Goal: Answer question/provide support: Share knowledge or assist other users

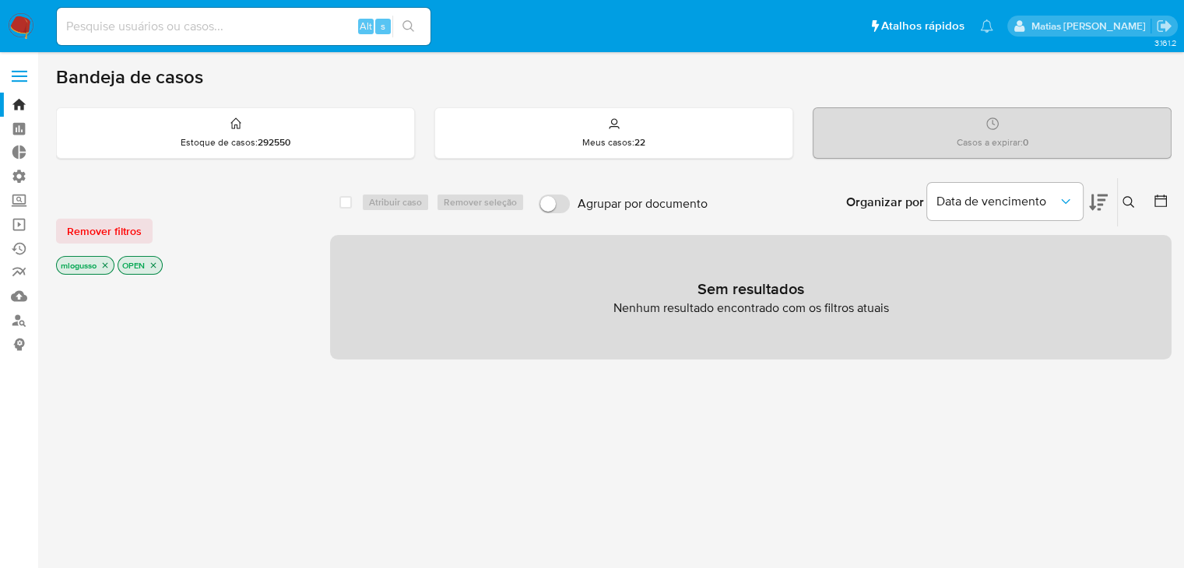
click at [107, 263] on icon "close-filter" at bounding box center [105, 265] width 5 height 5
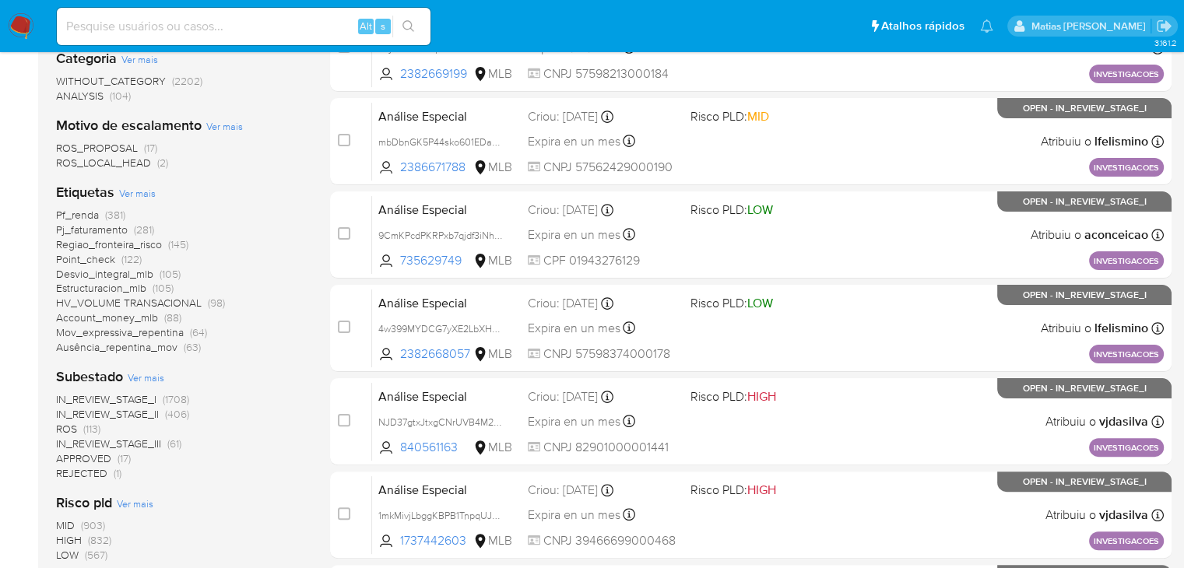
scroll to position [335, 0]
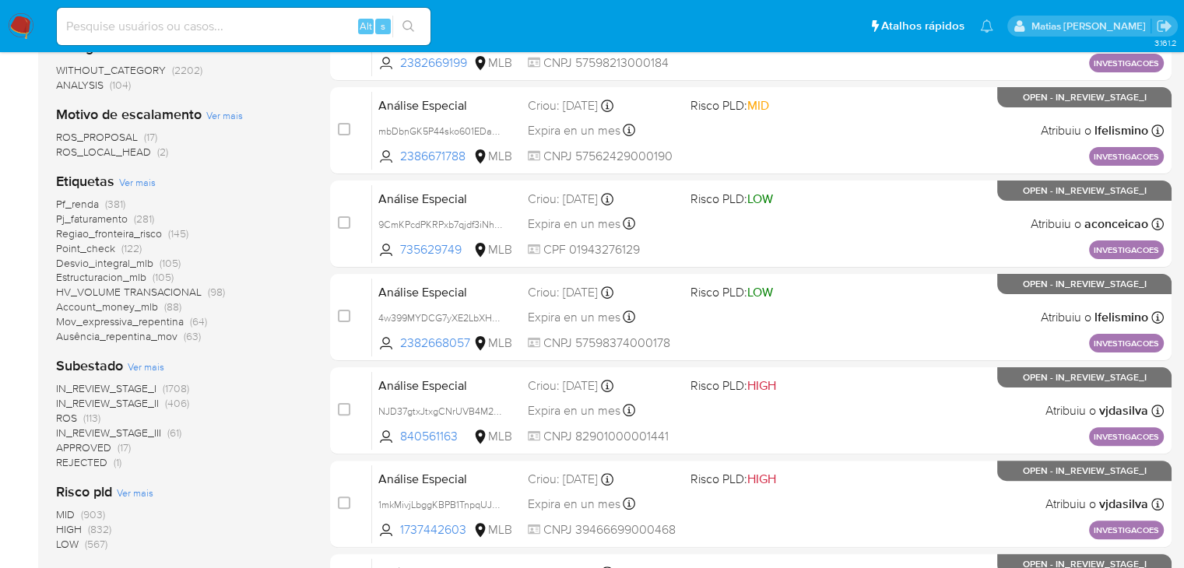
click at [130, 249] on span "(122)" at bounding box center [131, 249] width 20 height 16
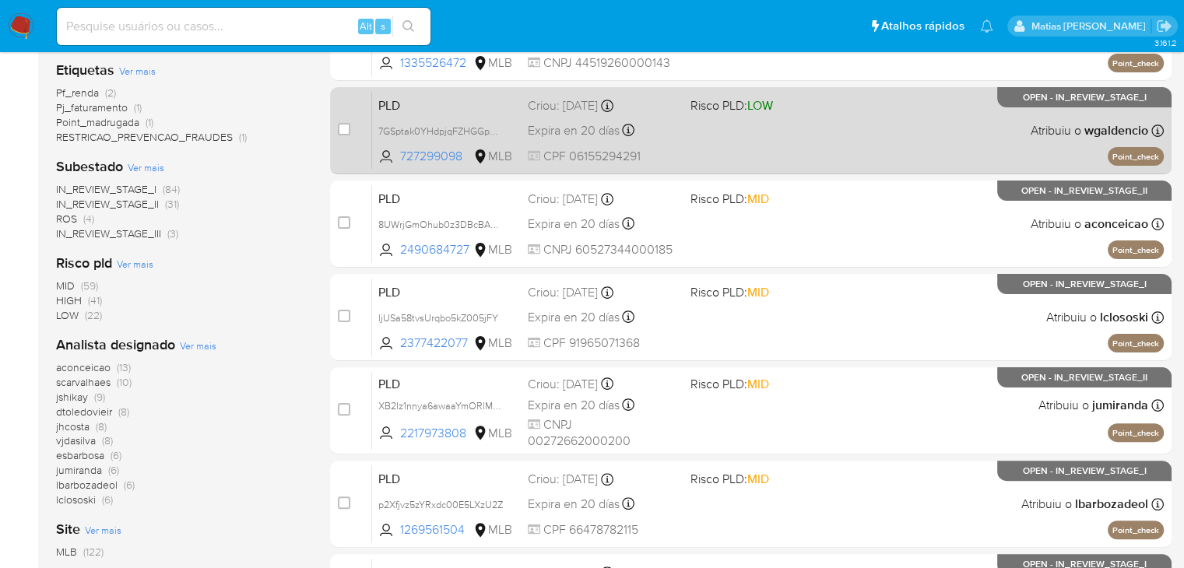
click at [798, 136] on div "PLD 7GSptak0YHdpjqFZHGGpFq4j 727299098 MLB Risco PLD: LOW Criou: 12/09/2025 Cri…" at bounding box center [768, 130] width 792 height 79
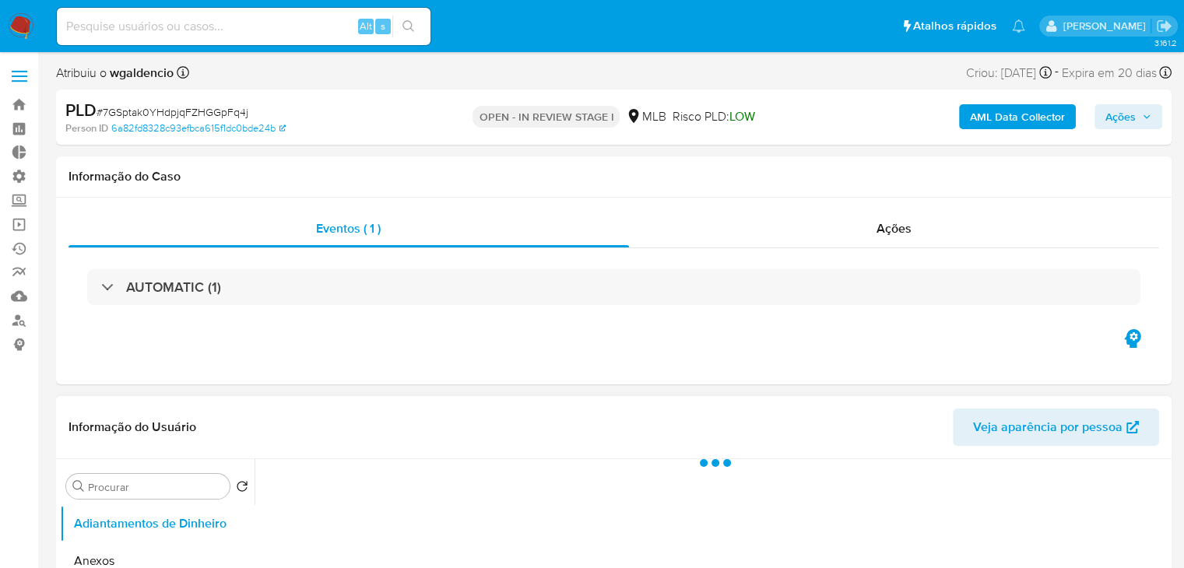
select select "10"
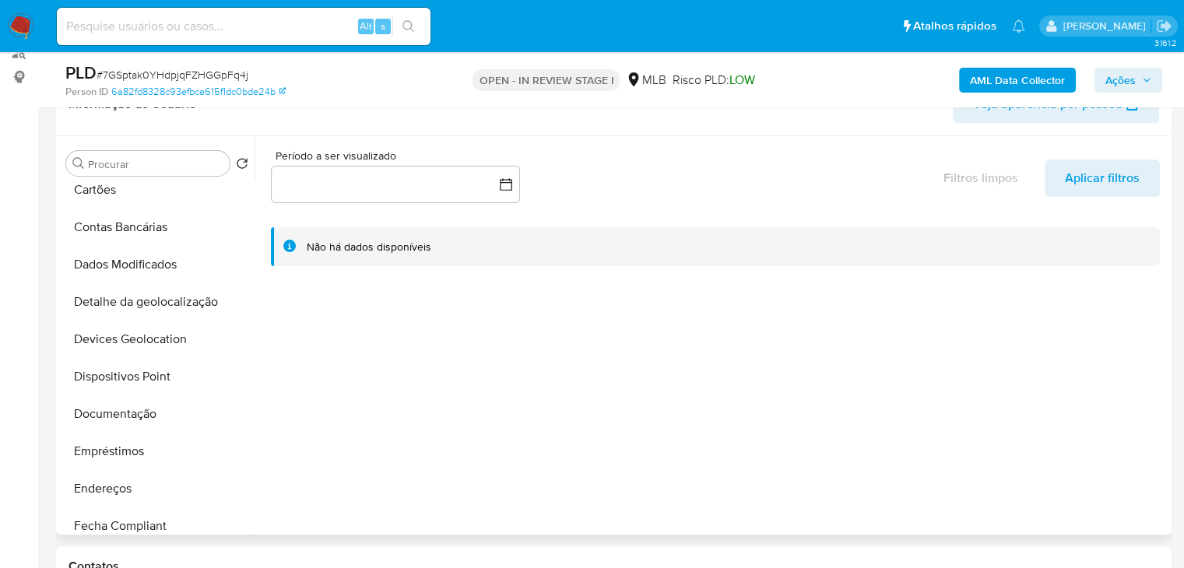
scroll to position [90, 0]
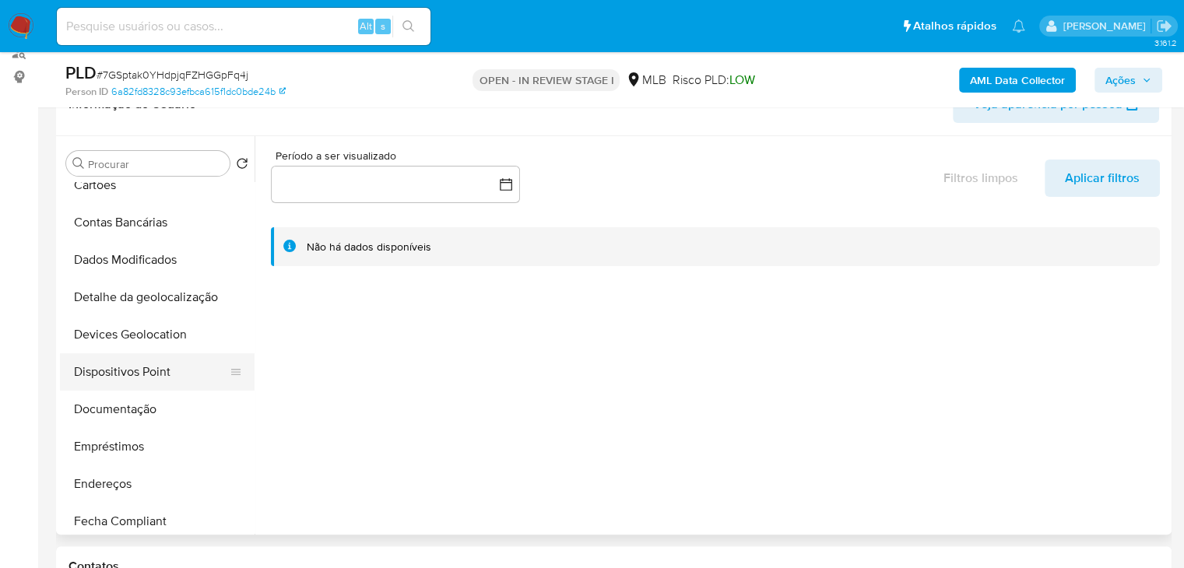
click at [175, 374] on button "Dispositivos Point" at bounding box center [151, 372] width 182 height 37
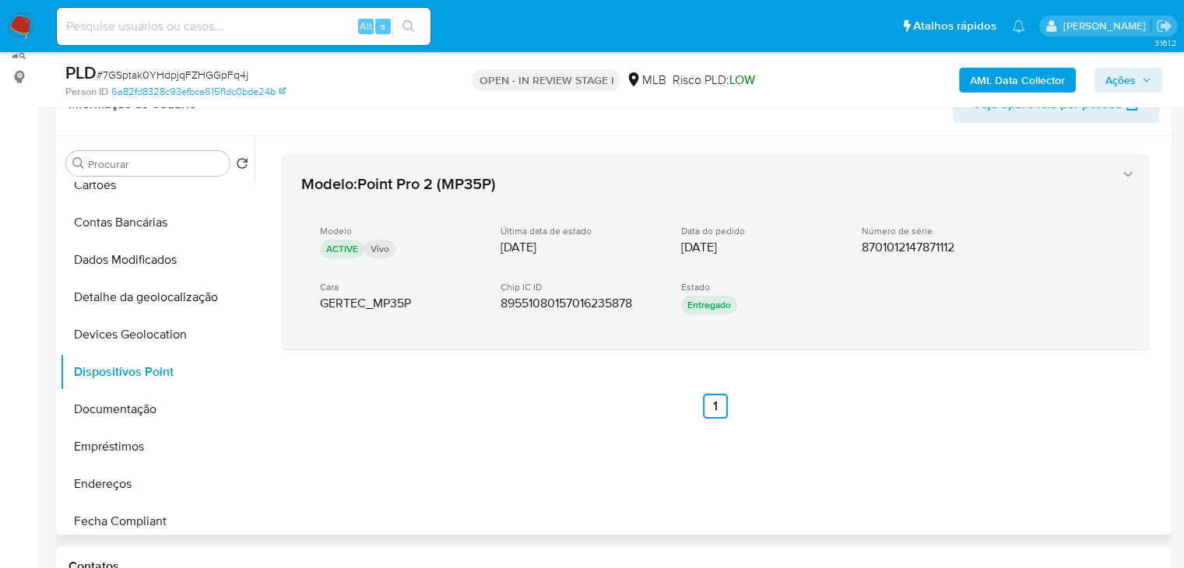
click at [1122, 175] on icon "button" at bounding box center [1129, 175] width 16 height 16
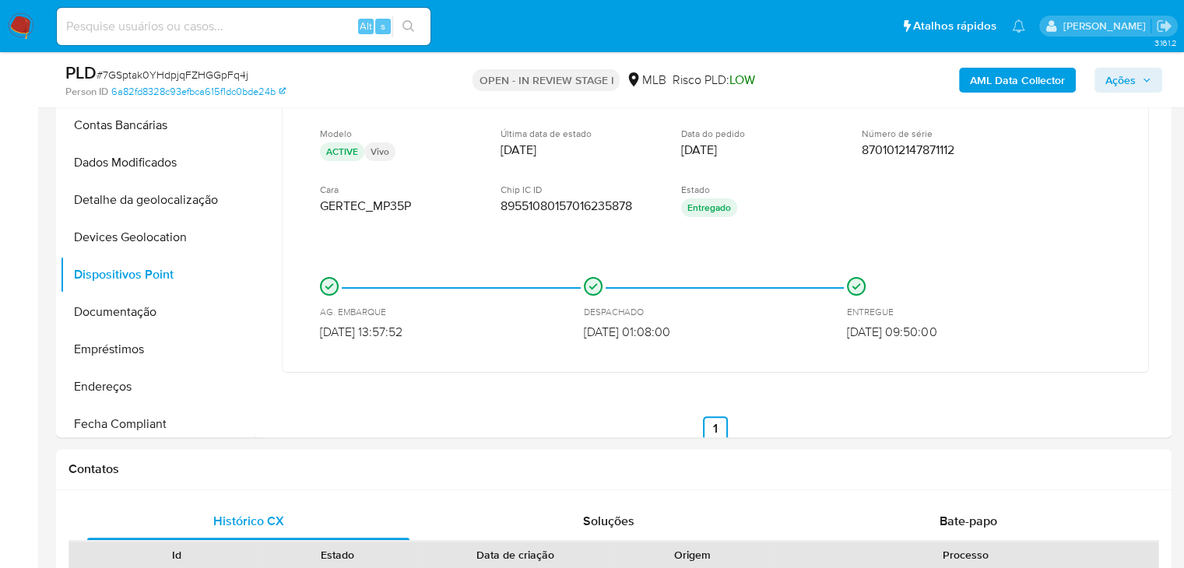
scroll to position [357, 0]
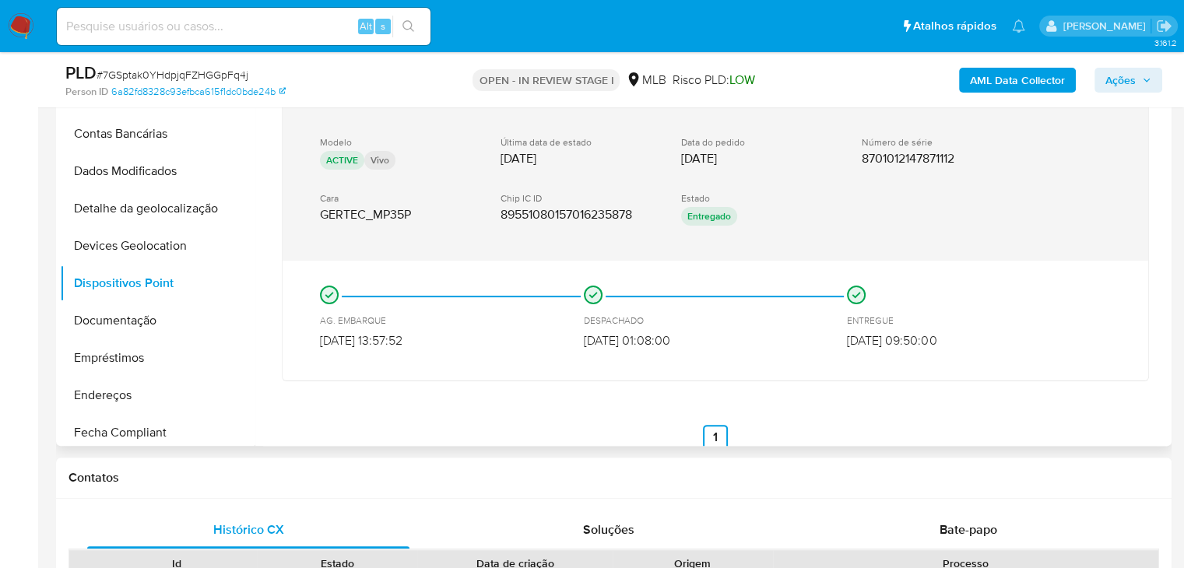
click at [378, 158] on p "Vivo" at bounding box center [379, 160] width 31 height 19
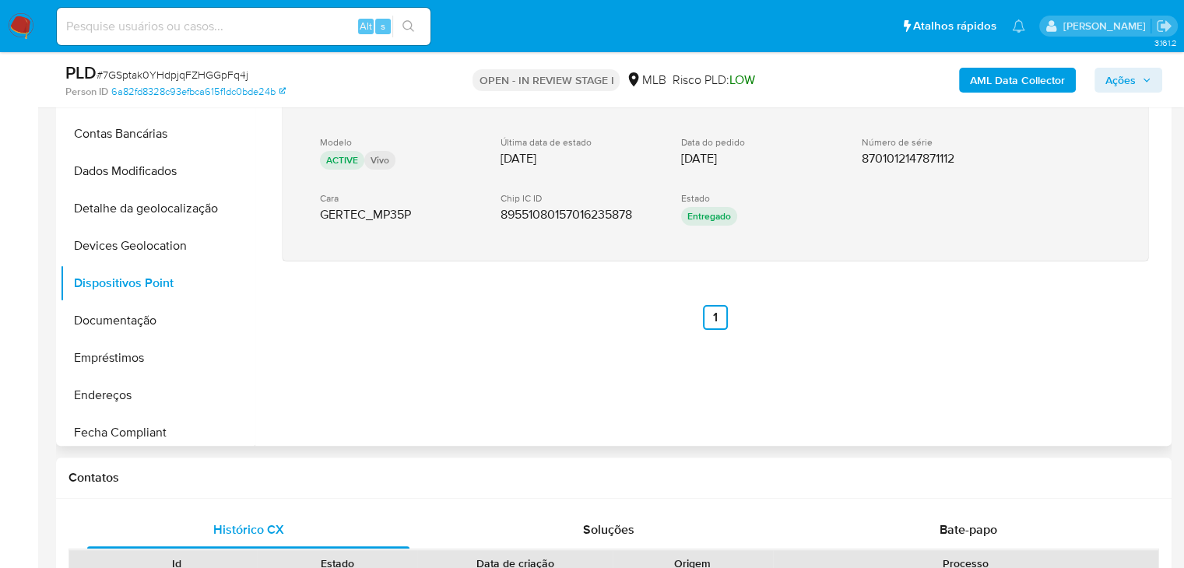
click at [344, 160] on p "ACTIVE" at bounding box center [342, 160] width 44 height 19
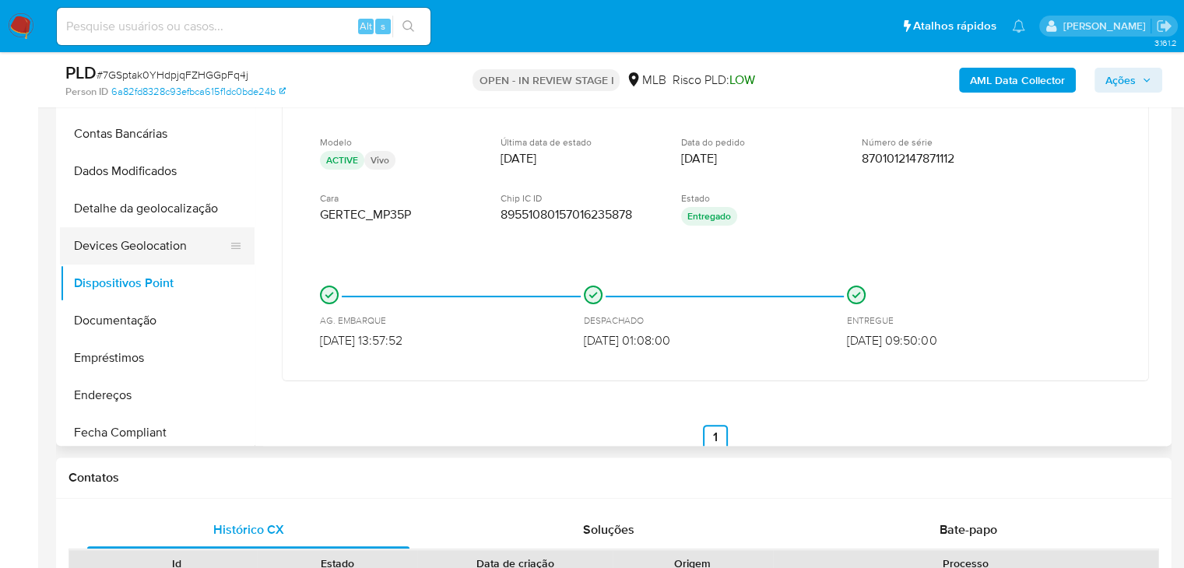
click at [184, 244] on button "Devices Geolocation" at bounding box center [151, 245] width 182 height 37
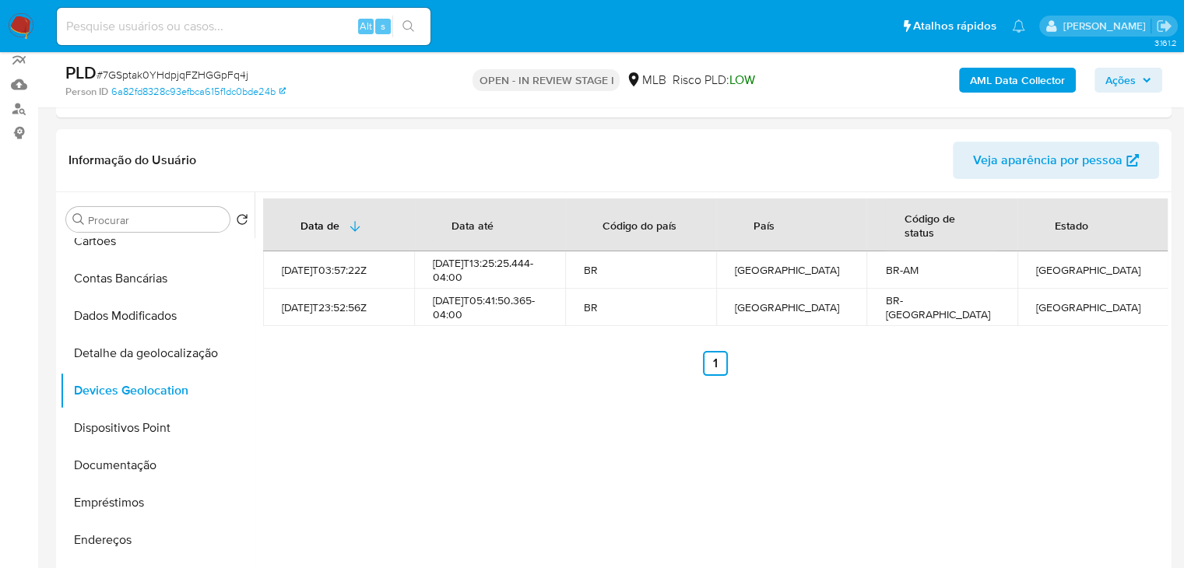
scroll to position [220, 0]
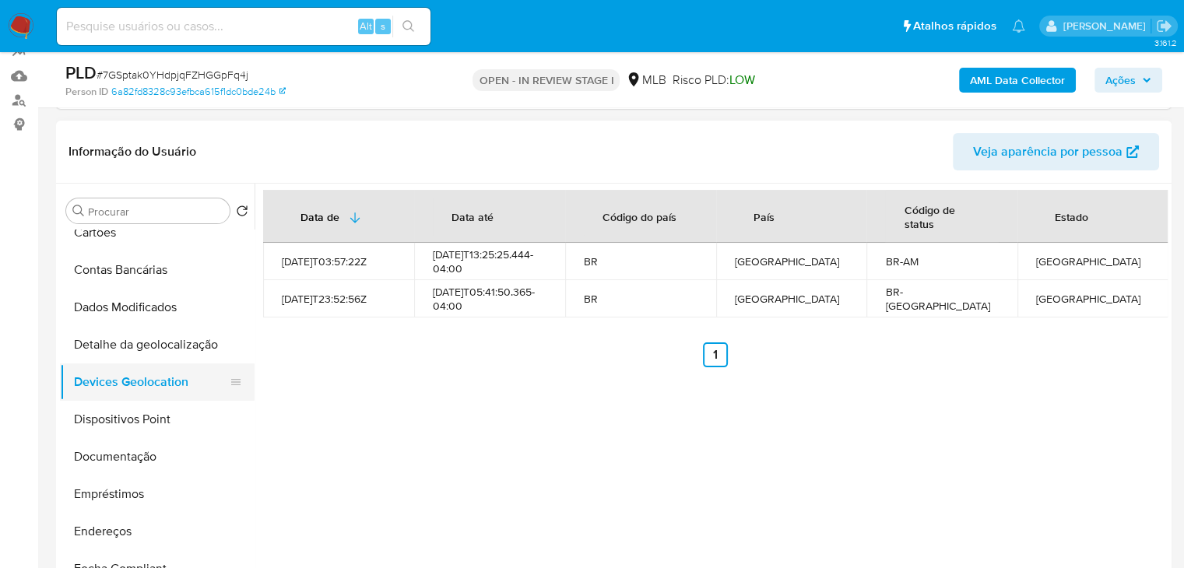
click at [185, 379] on button "Devices Geolocation" at bounding box center [151, 382] width 182 height 37
click at [190, 348] on button "Detalhe da geolocalização" at bounding box center [151, 344] width 182 height 37
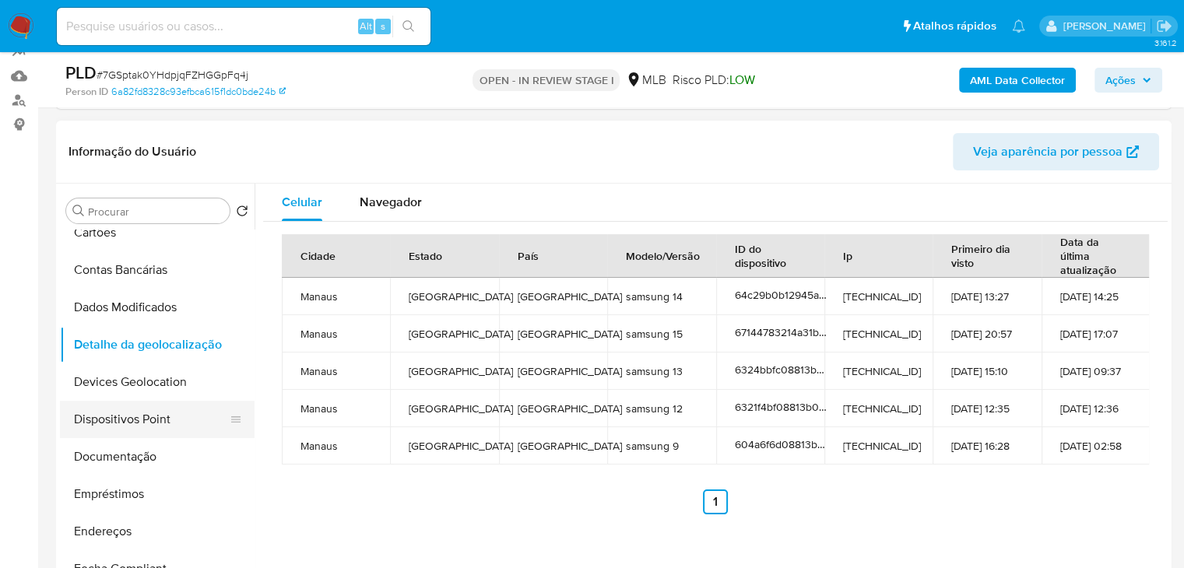
click at [146, 425] on button "Dispositivos Point" at bounding box center [151, 419] width 182 height 37
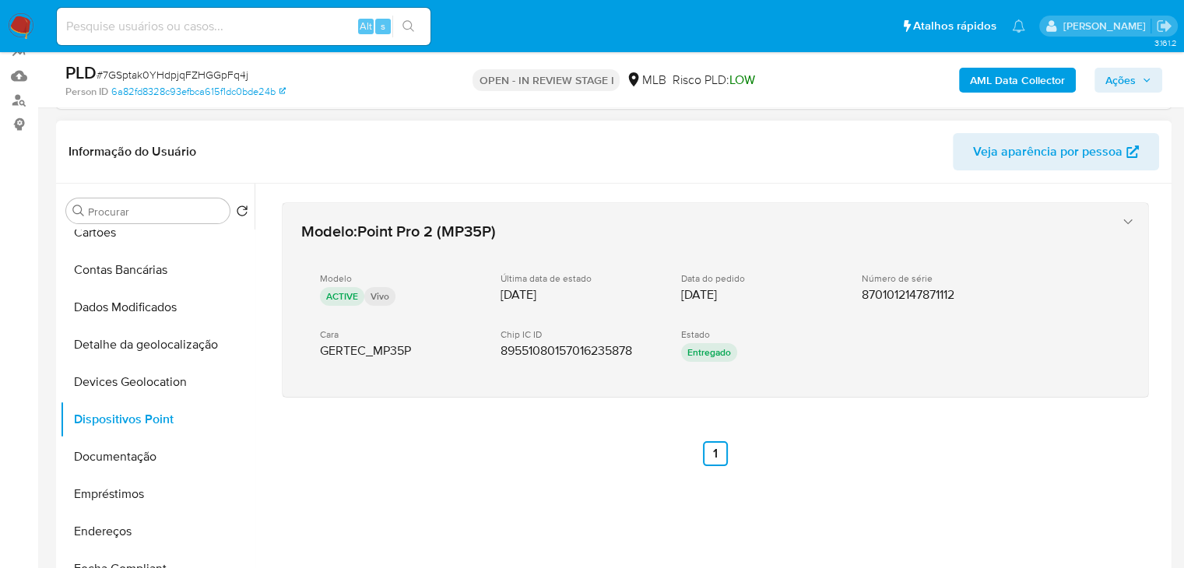
click at [1121, 222] on icon "button" at bounding box center [1129, 222] width 16 height 16
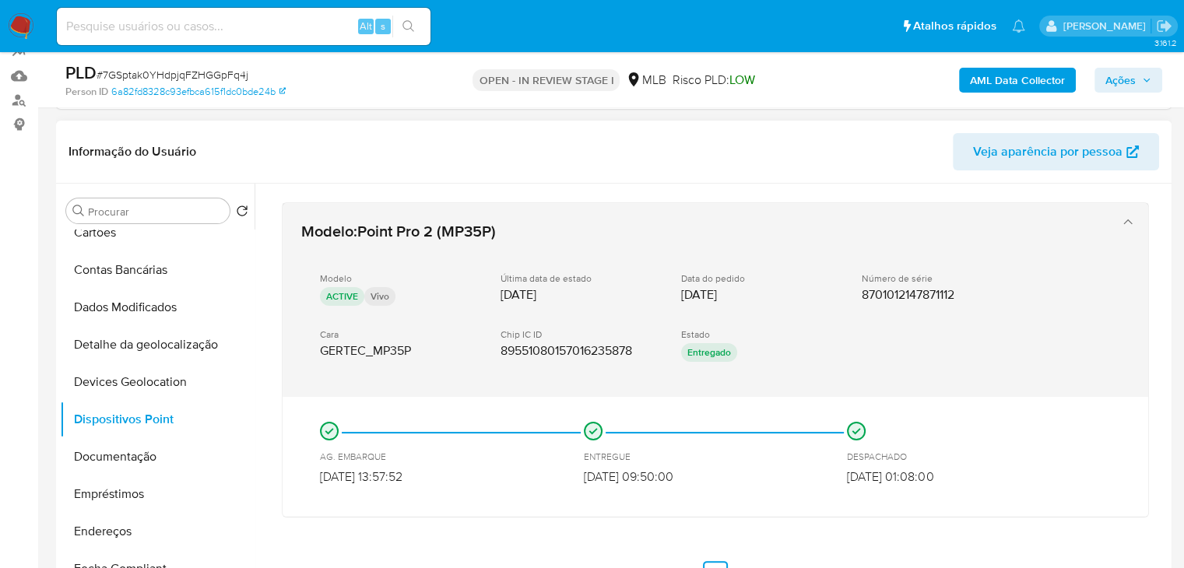
click at [1121, 222] on icon "button" at bounding box center [1129, 222] width 16 height 16
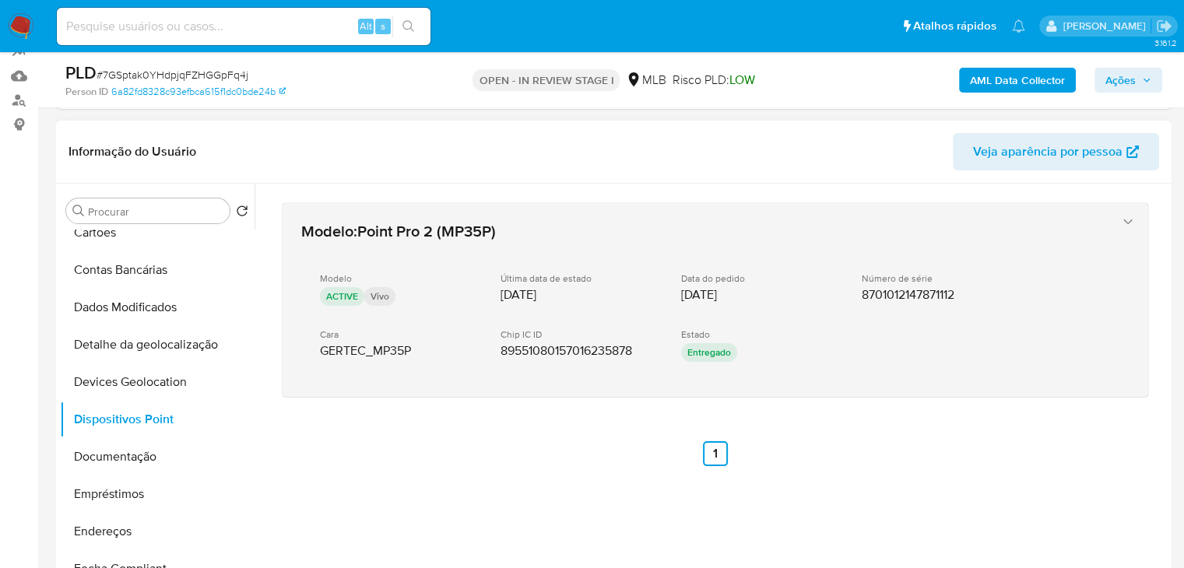
click at [1121, 222] on icon "button" at bounding box center [1129, 222] width 16 height 16
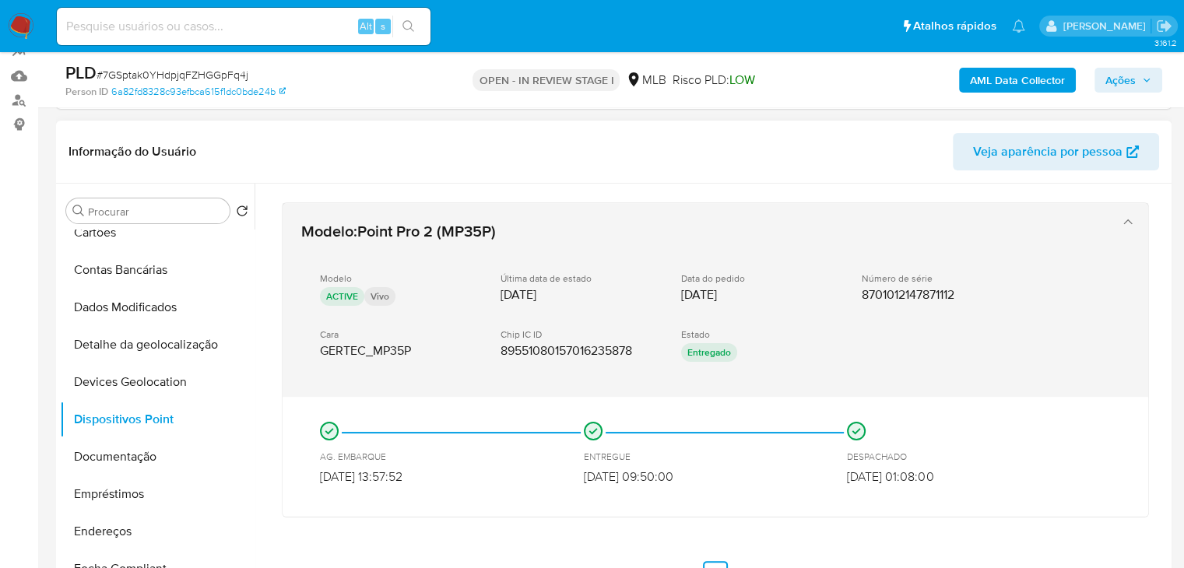
click at [1121, 222] on icon "button" at bounding box center [1129, 222] width 16 height 16
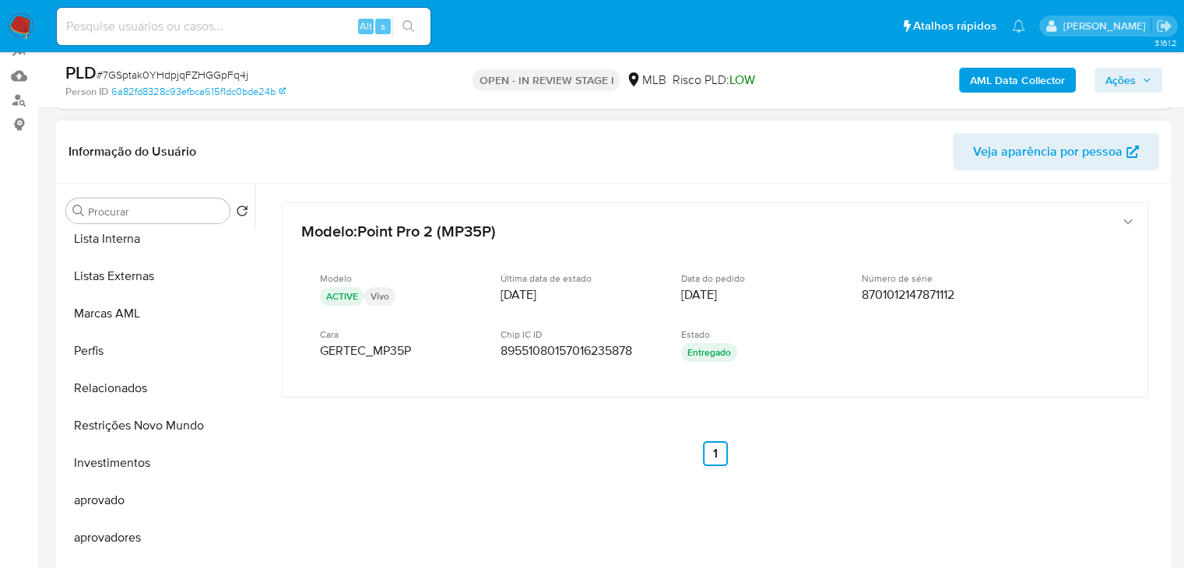
scroll to position [807, 0]
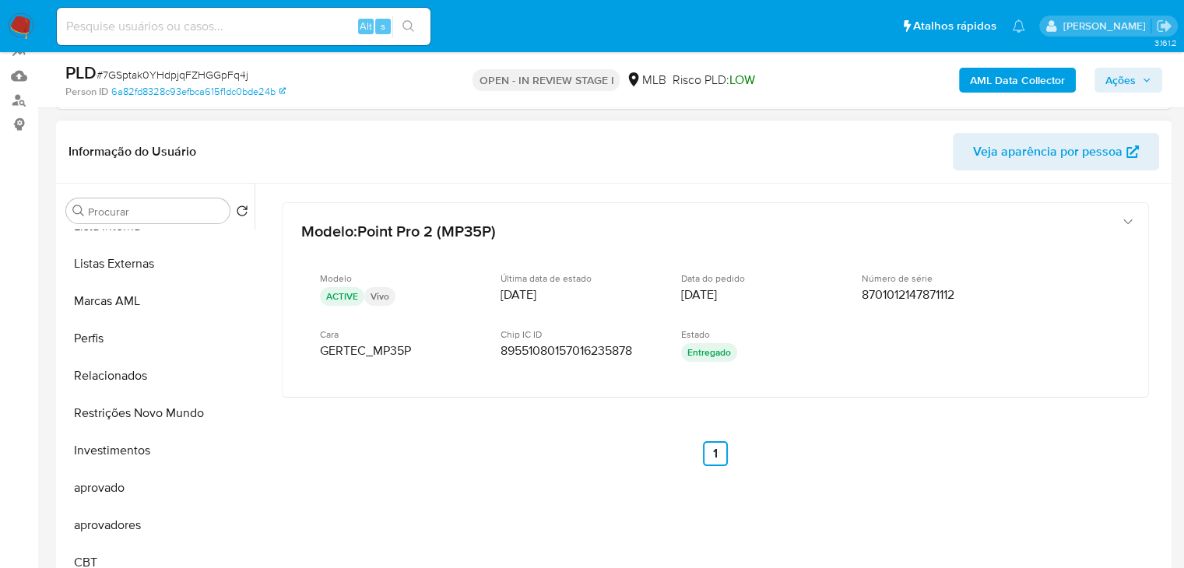
click at [1101, 159] on span "Veja aparência por pessoa" at bounding box center [1048, 151] width 150 height 37
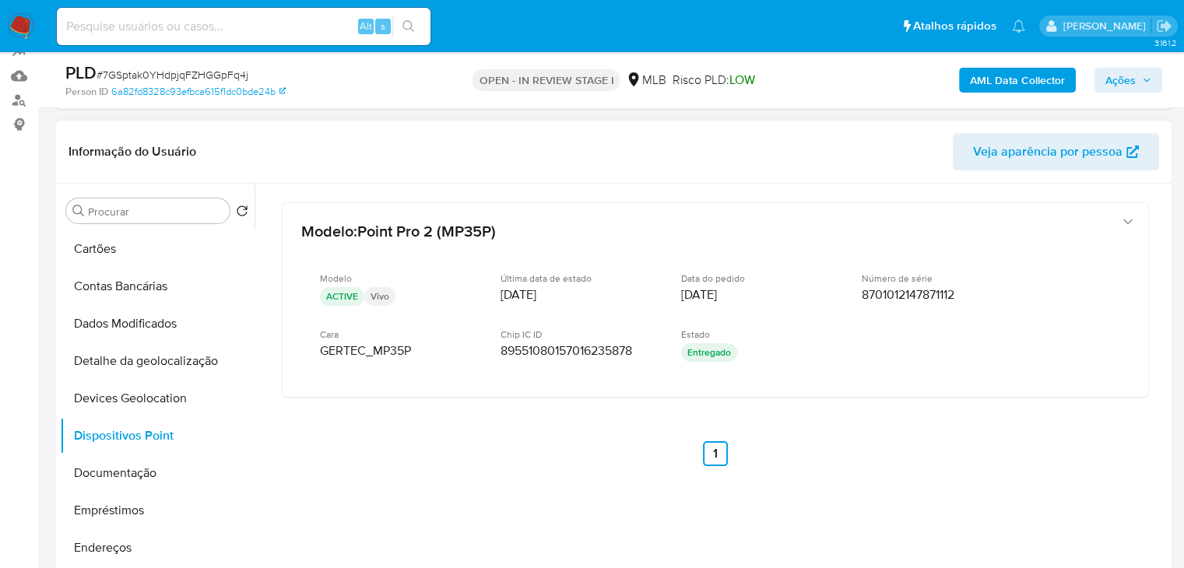
scroll to position [69, 0]
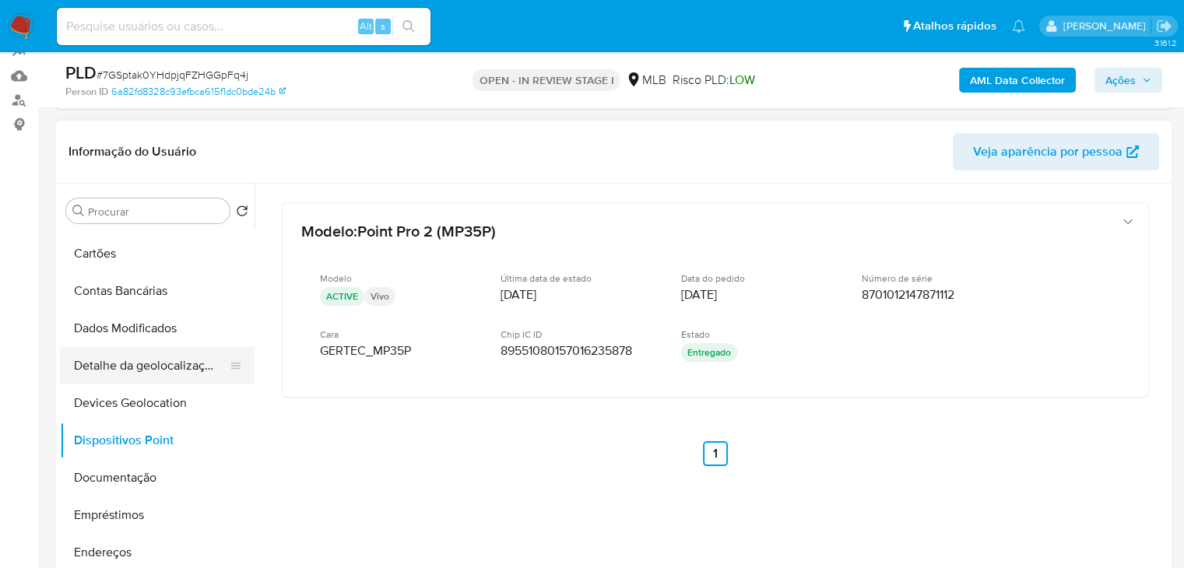
click at [181, 366] on button "Detalhe da geolocalização" at bounding box center [151, 365] width 182 height 37
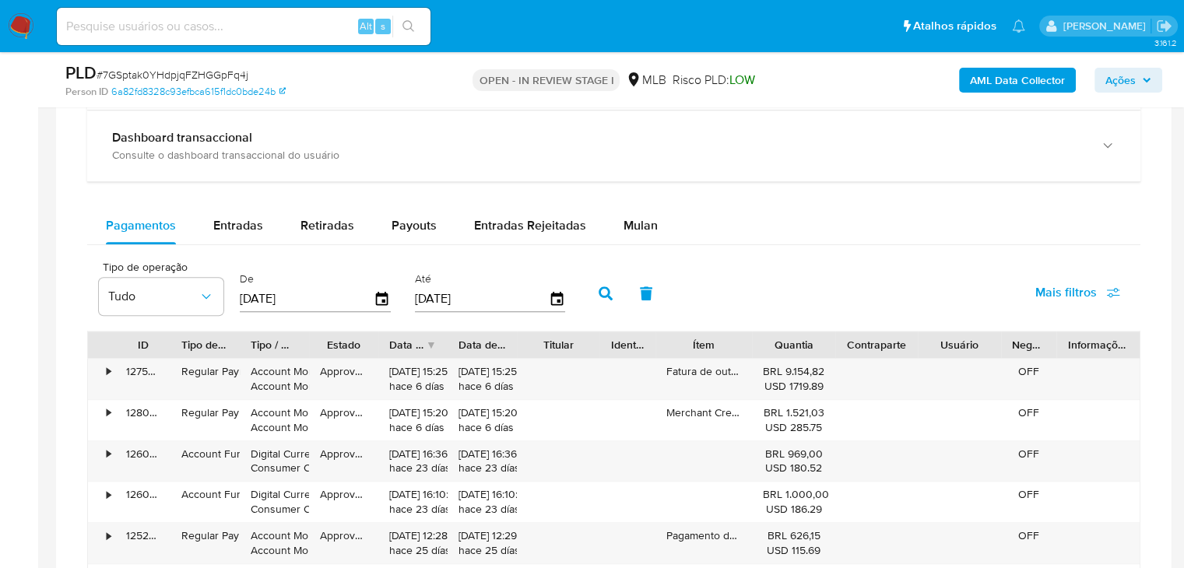
scroll to position [1188, 0]
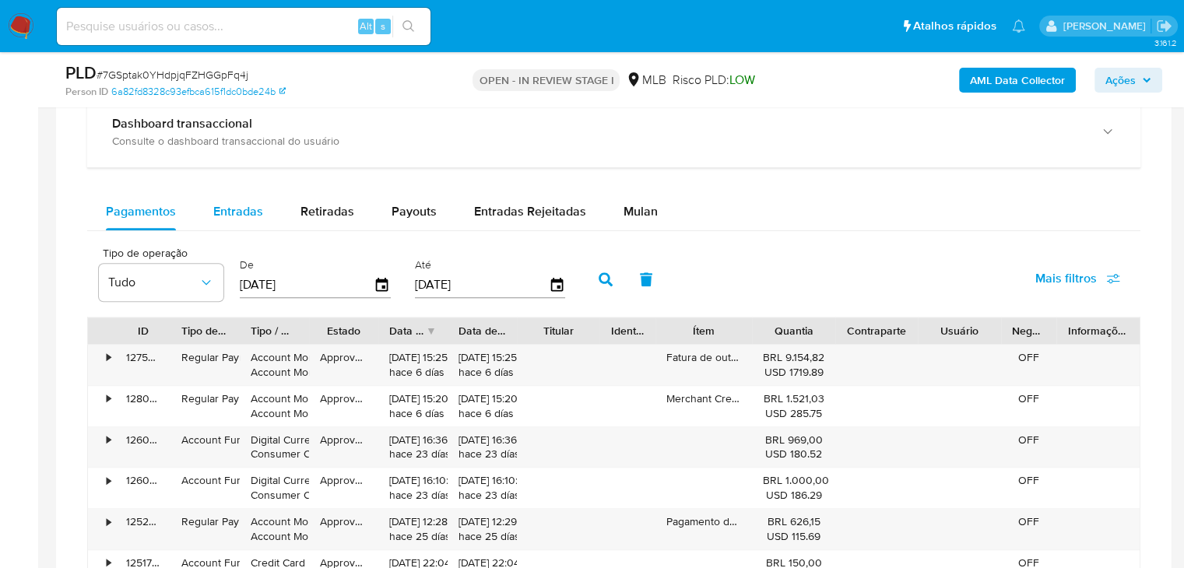
click at [259, 207] on span "Entradas" at bounding box center [238, 211] width 50 height 18
select select "10"
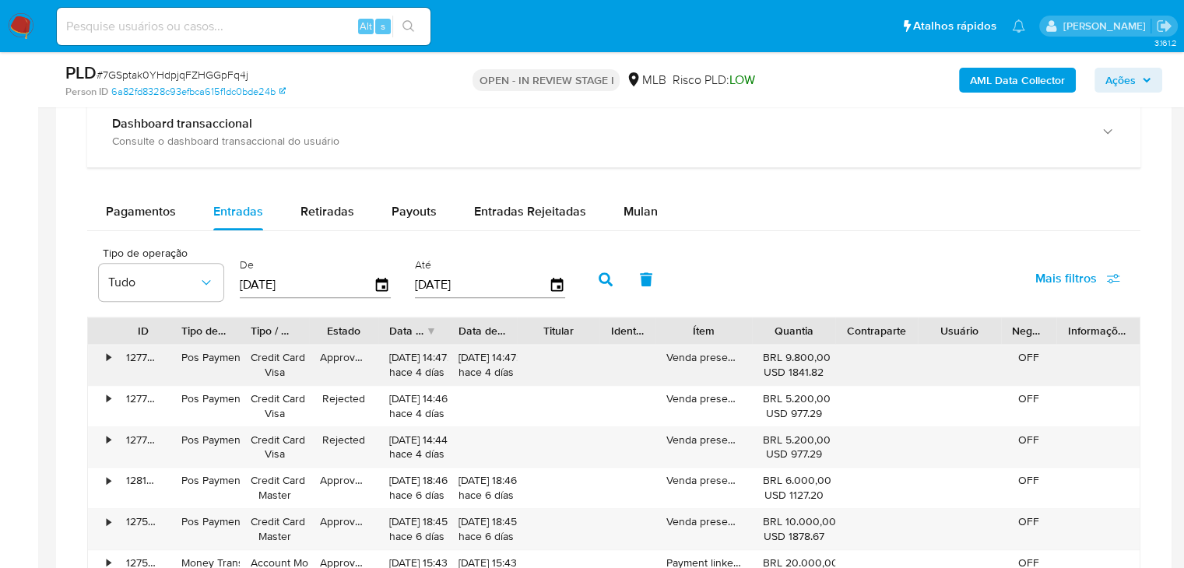
click at [110, 361] on div "•" at bounding box center [109, 357] width 4 height 15
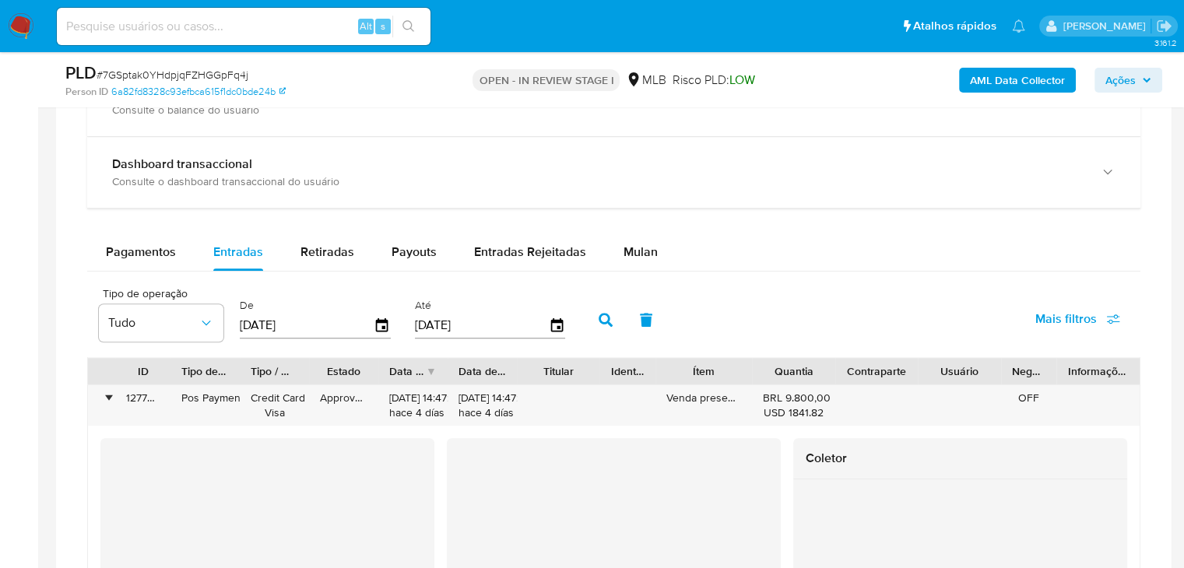
scroll to position [1145, 0]
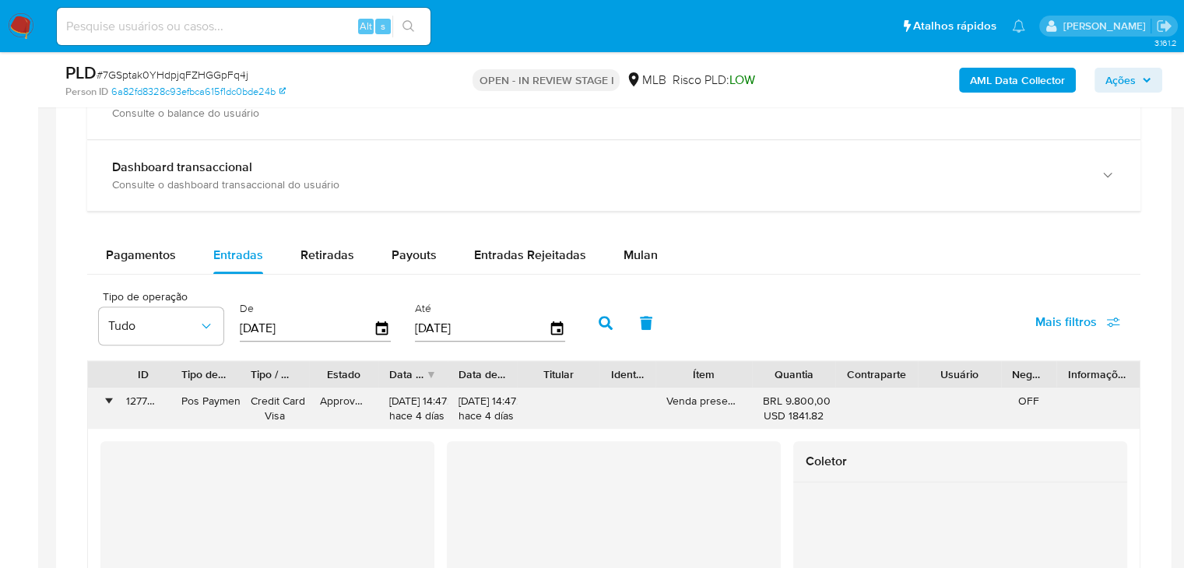
click at [107, 400] on div "•" at bounding box center [109, 401] width 4 height 15
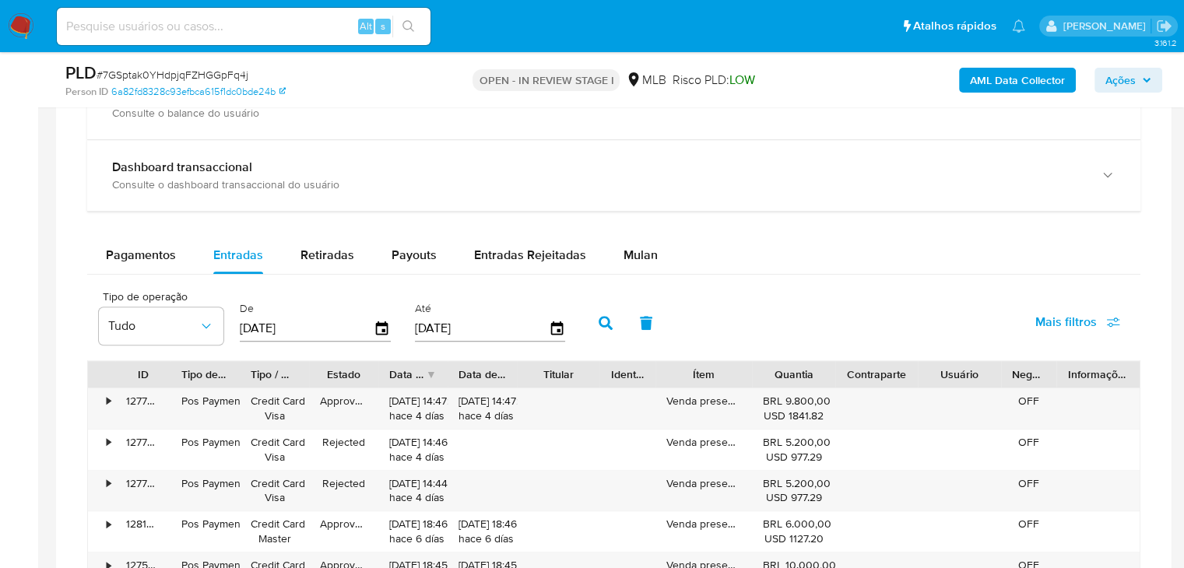
drag, startPoint x: 115, startPoint y: 440, endPoint x: 78, endPoint y: 480, distance: 55.1
click at [78, 480] on div "Transacionalidade Consulta o resumo dos movimentos do usuário Informações trans…" at bounding box center [614, 426] width 1091 height 856
click at [75, 477] on div "Transacionalidade Consulta o resumo dos movimentos do usuário Informações trans…" at bounding box center [614, 426] width 1091 height 856
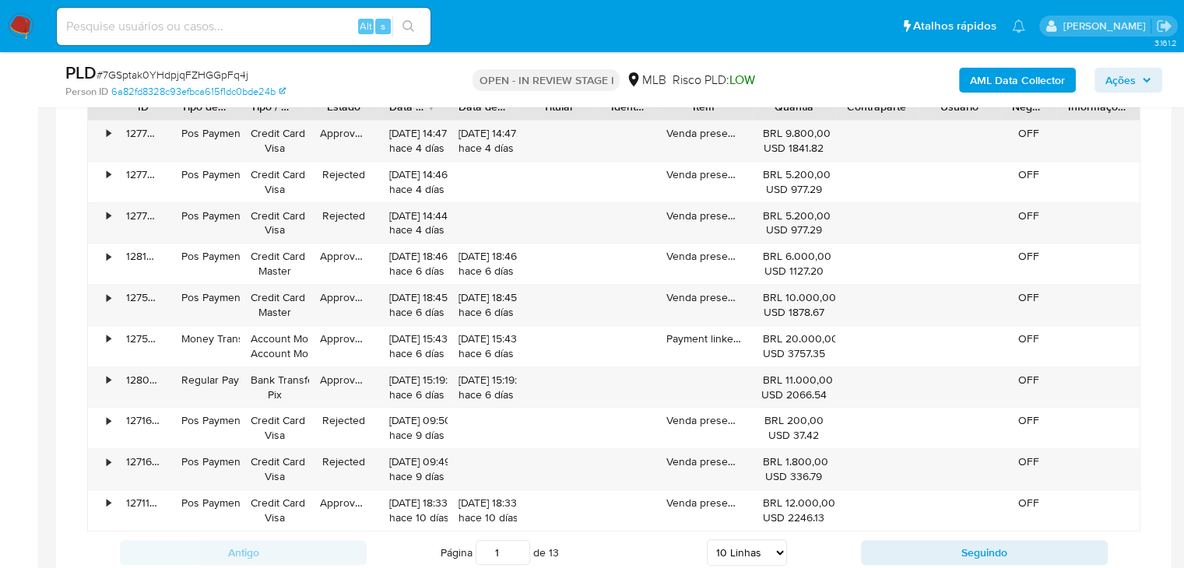
scroll to position [1424, 0]
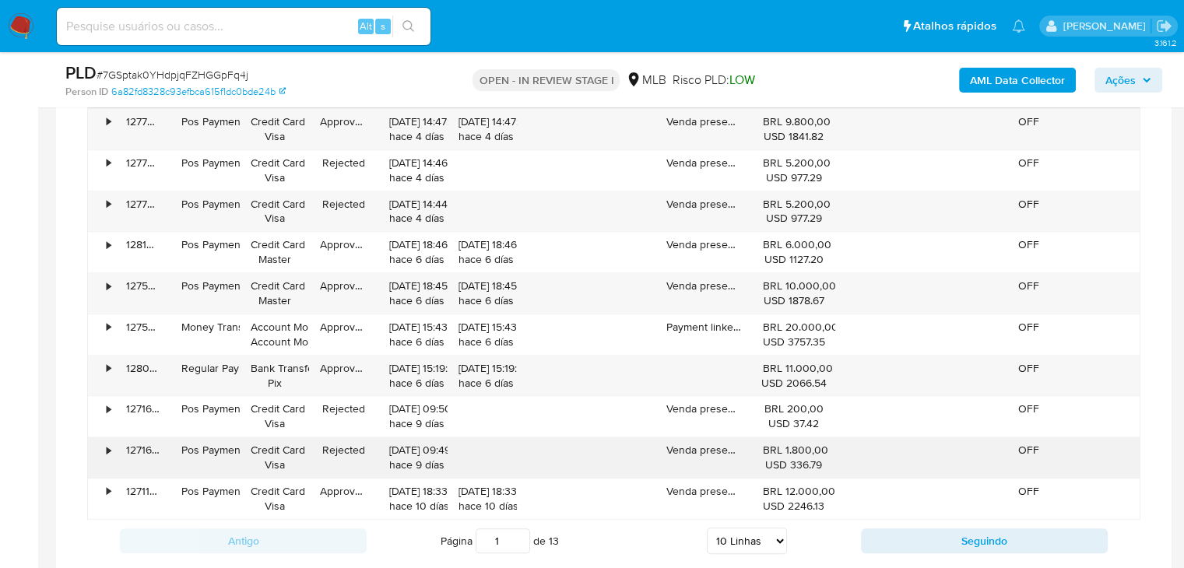
click at [103, 445] on div "•" at bounding box center [101, 458] width 27 height 40
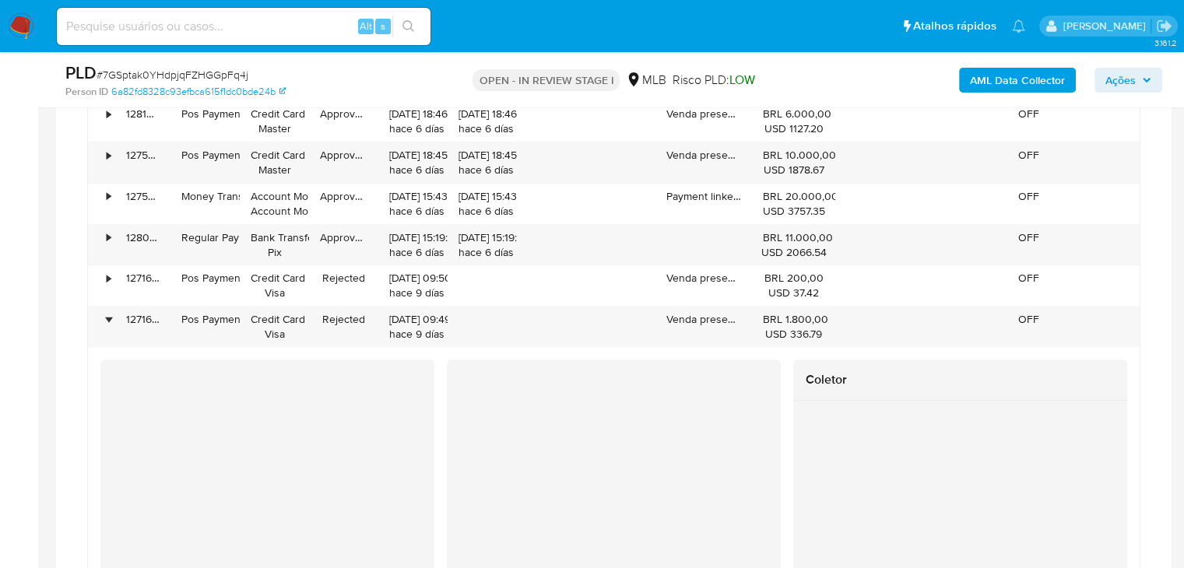
scroll to position [1530, 0]
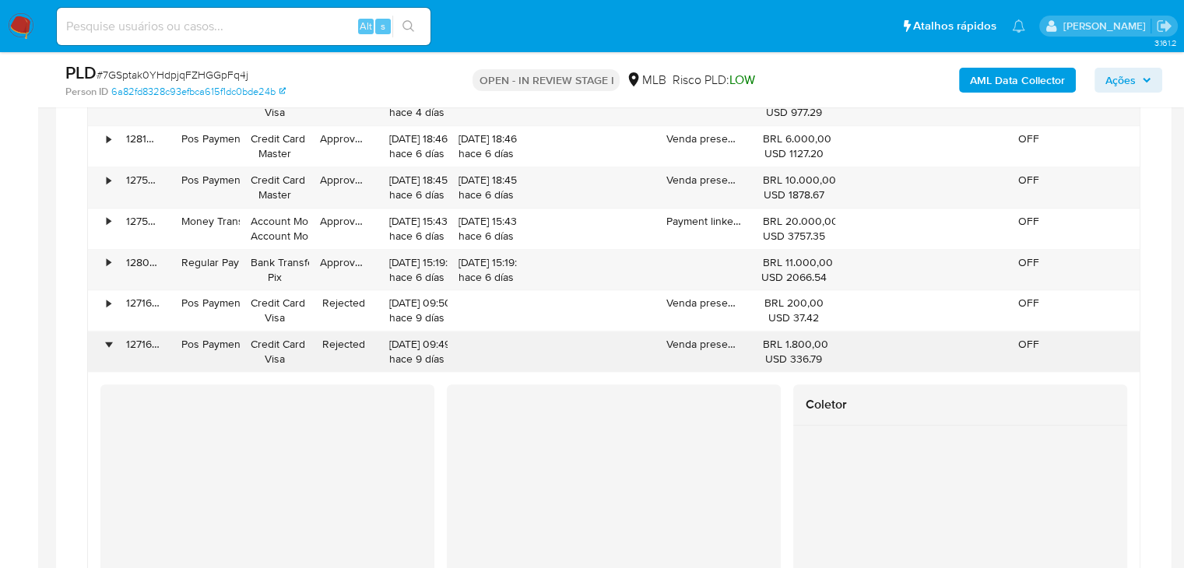
click at [111, 343] on div "•" at bounding box center [109, 344] width 4 height 15
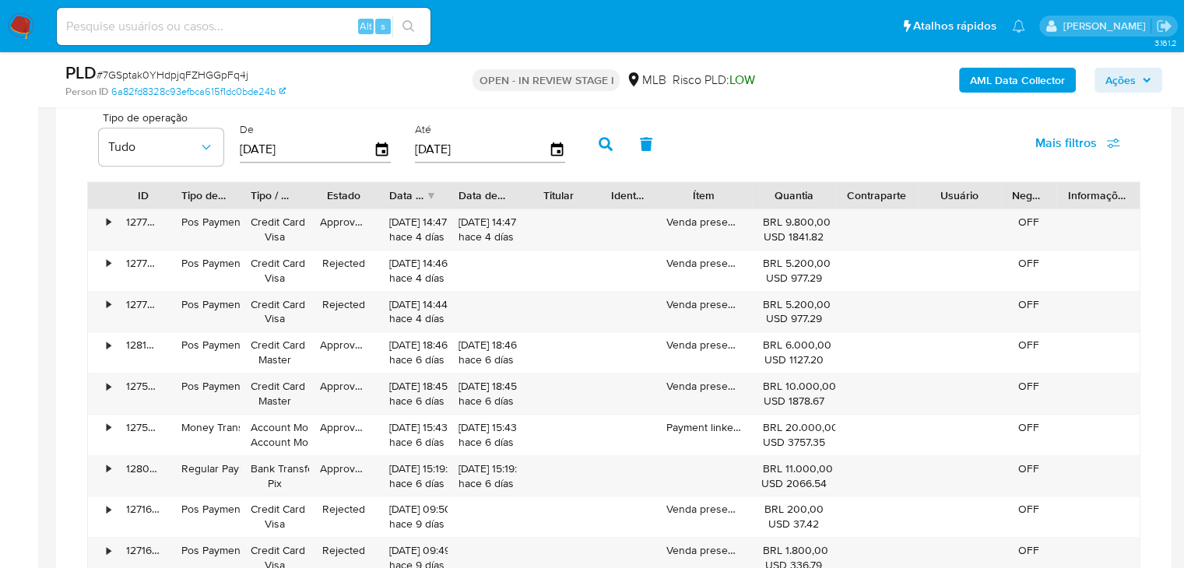
scroll to position [1308, 0]
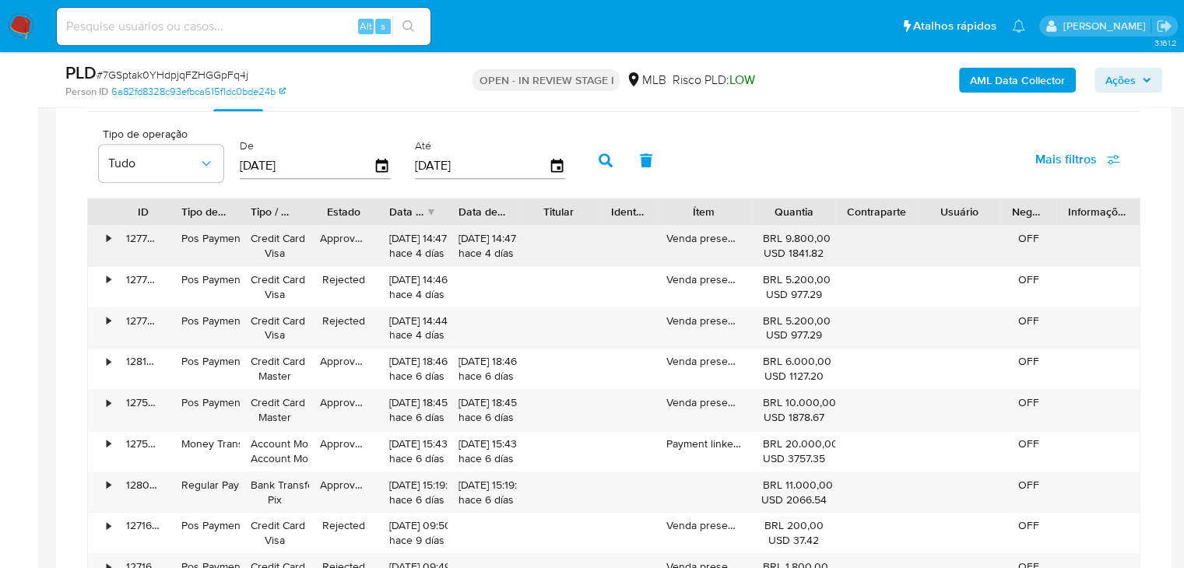
click at [110, 245] on div "•" at bounding box center [109, 238] width 4 height 15
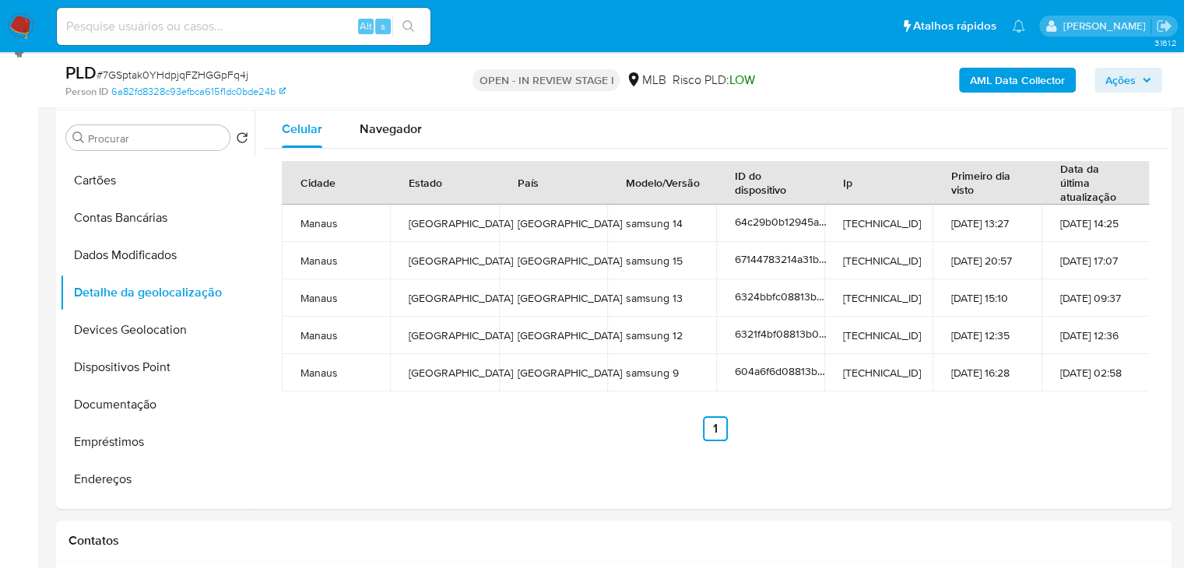
scroll to position [304, 0]
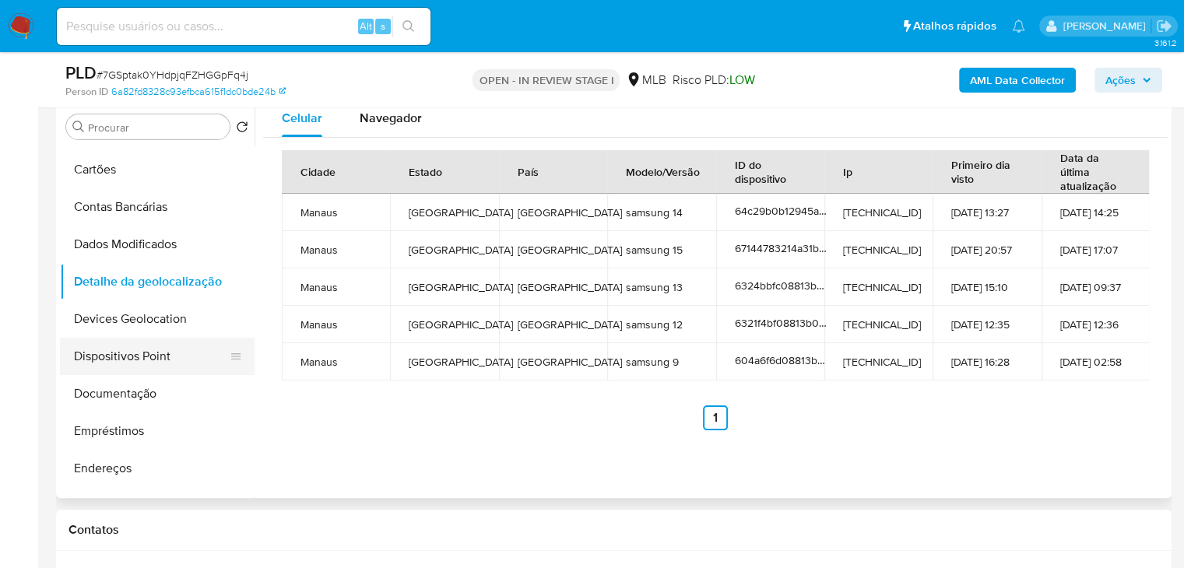
click at [178, 350] on button "Dispositivos Point" at bounding box center [151, 356] width 182 height 37
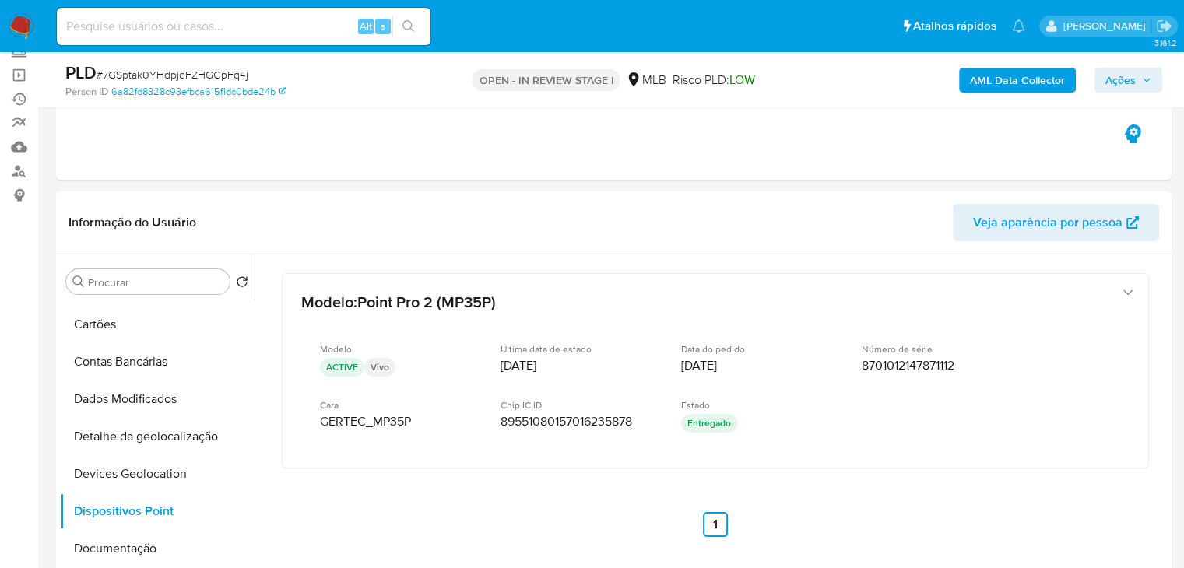
scroll to position [157, 0]
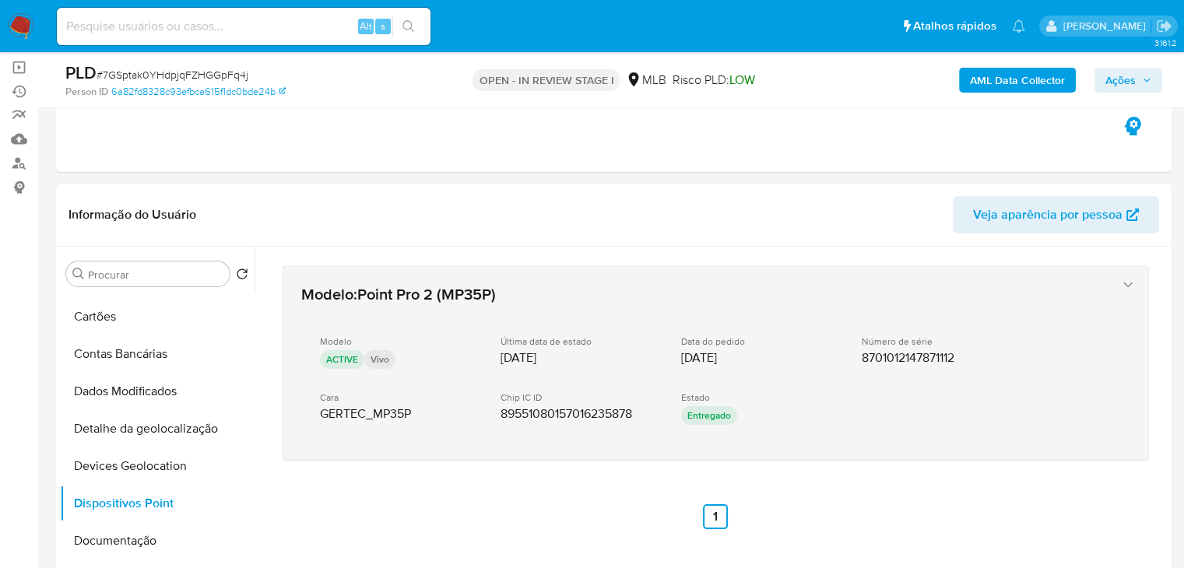
click at [1121, 281] on icon "button" at bounding box center [1129, 285] width 16 height 16
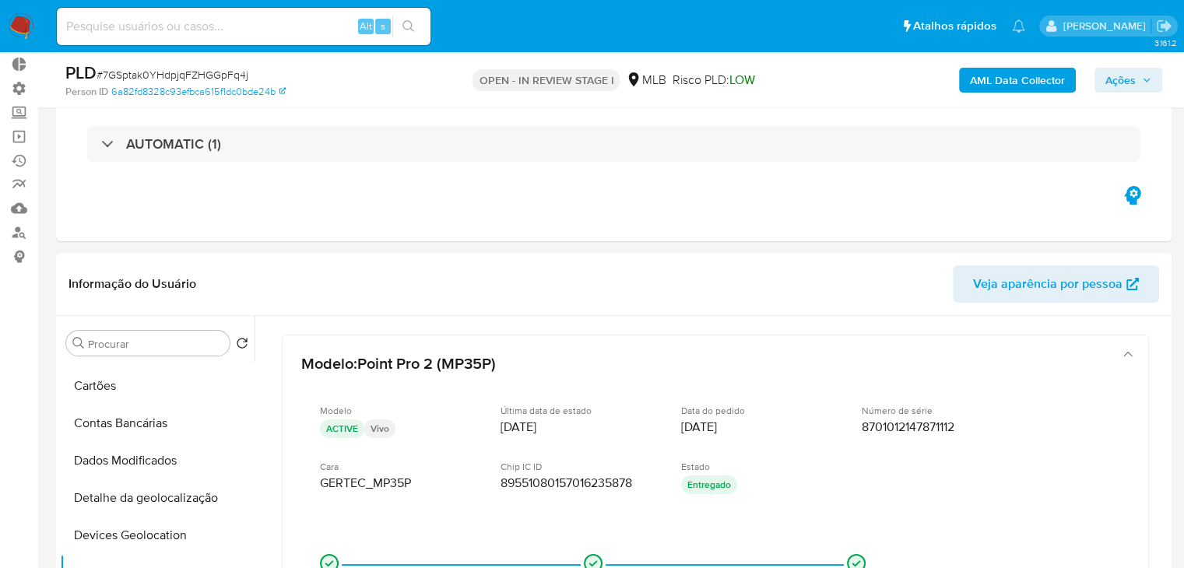
scroll to position [85, 0]
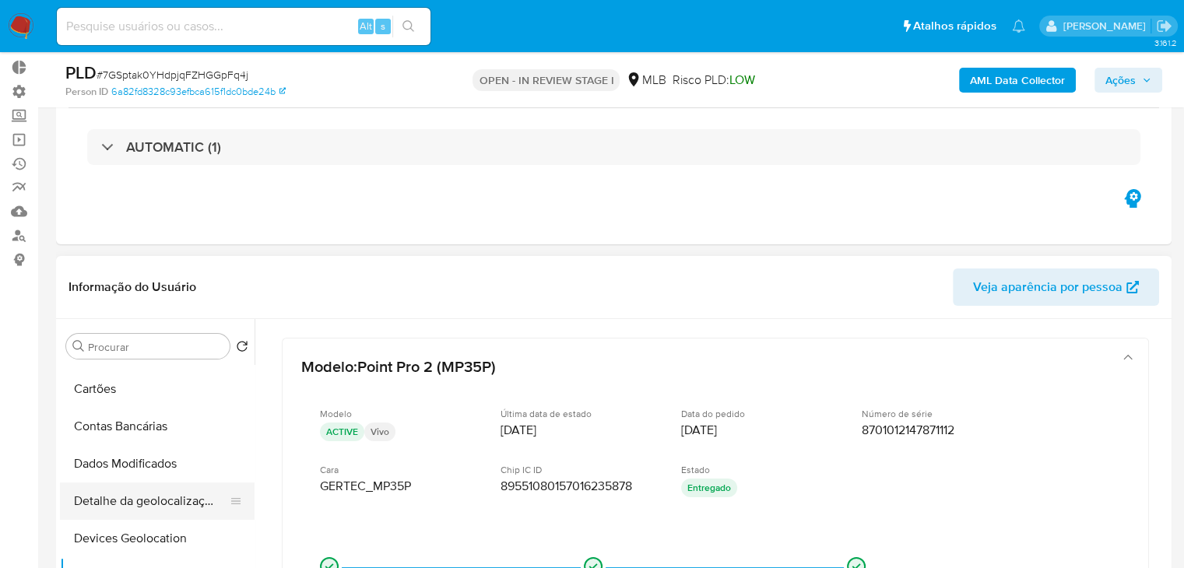
click at [172, 502] on button "Detalhe da geolocalização" at bounding box center [151, 501] width 182 height 37
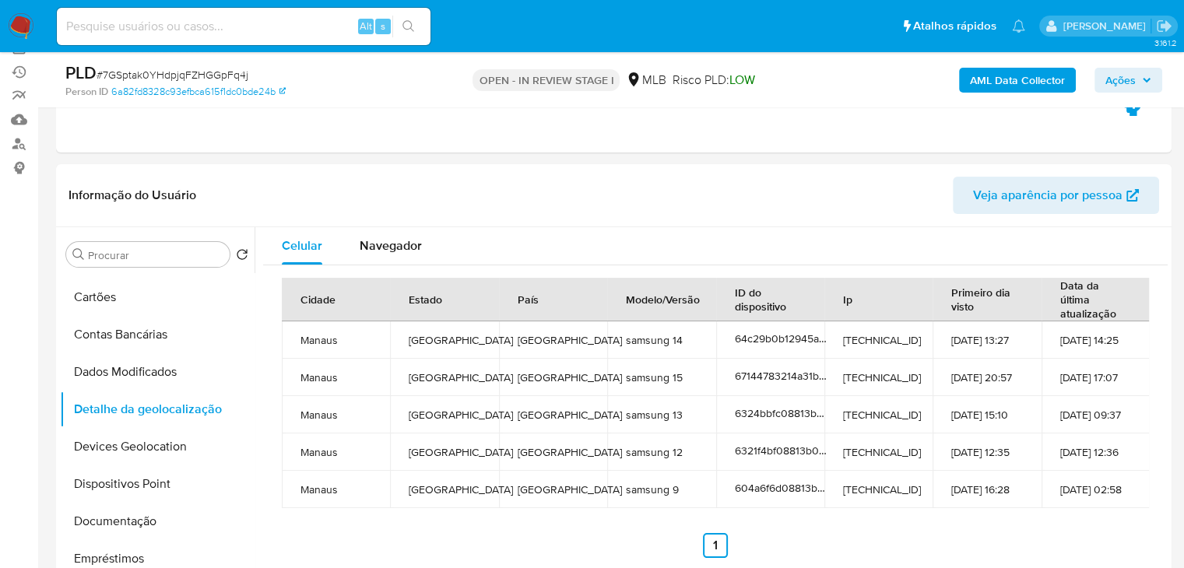
scroll to position [198, 0]
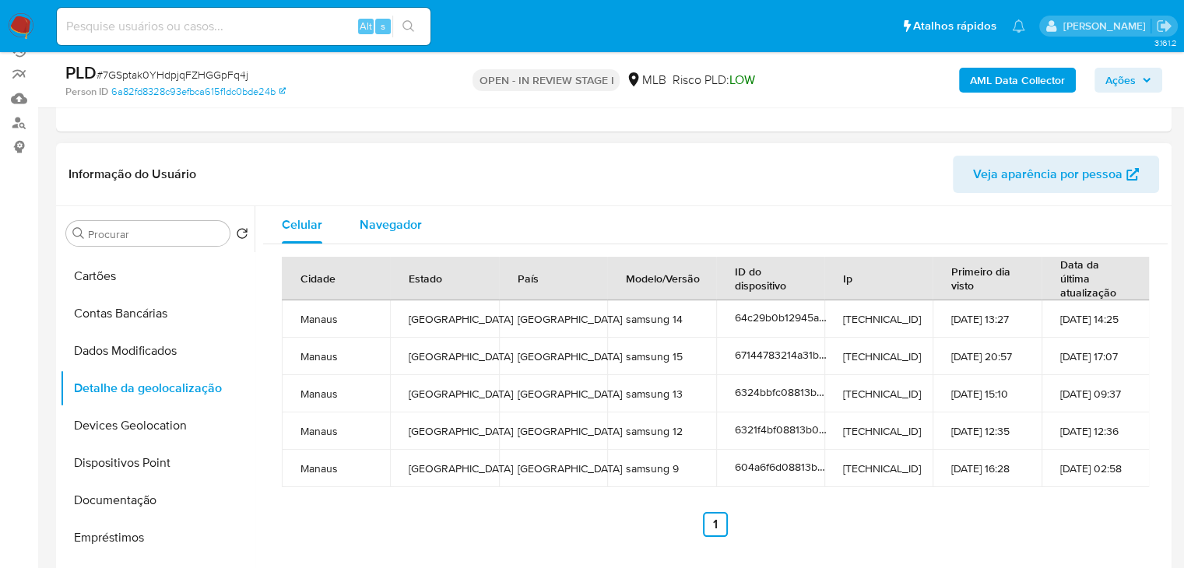
click at [377, 231] on span "Navegador" at bounding box center [391, 225] width 62 height 18
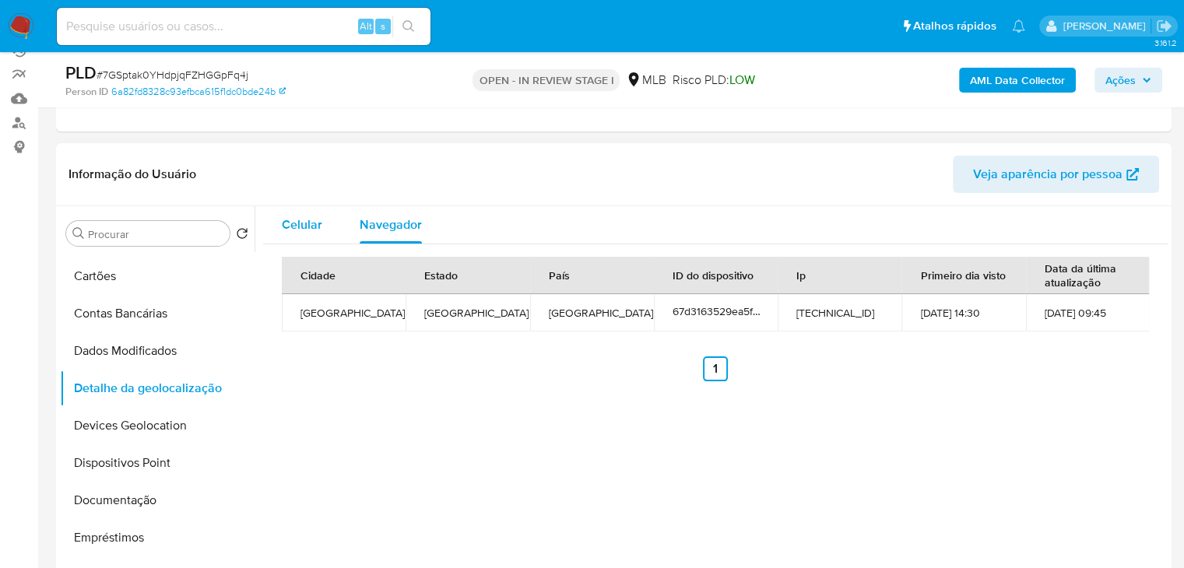
click at [312, 220] on span "Celular" at bounding box center [302, 225] width 40 height 18
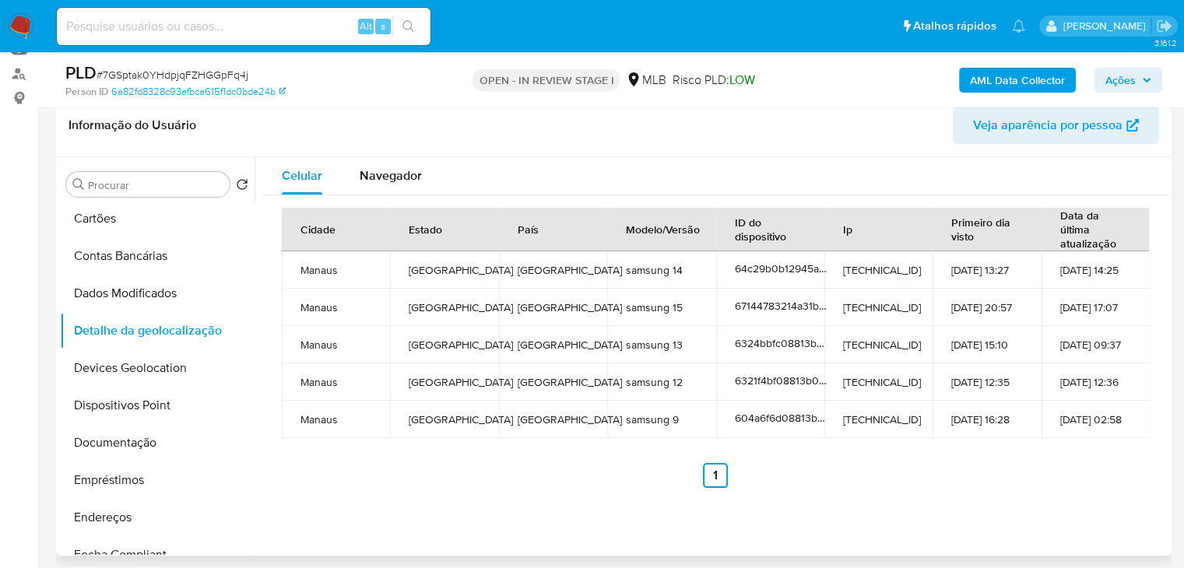
scroll to position [121, 0]
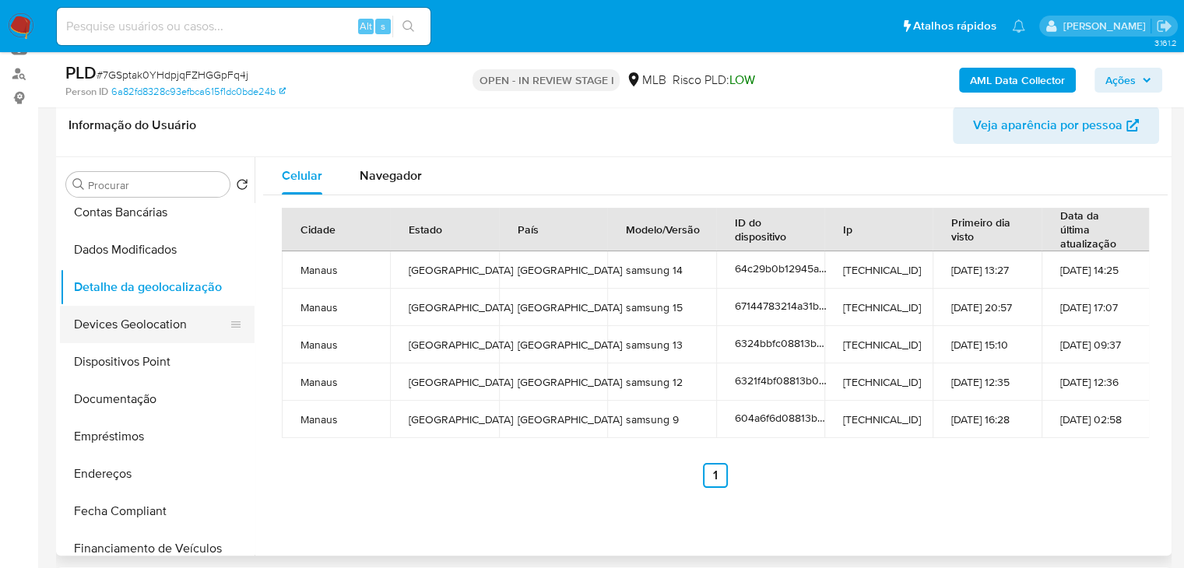
click at [201, 317] on button "Devices Geolocation" at bounding box center [151, 324] width 182 height 37
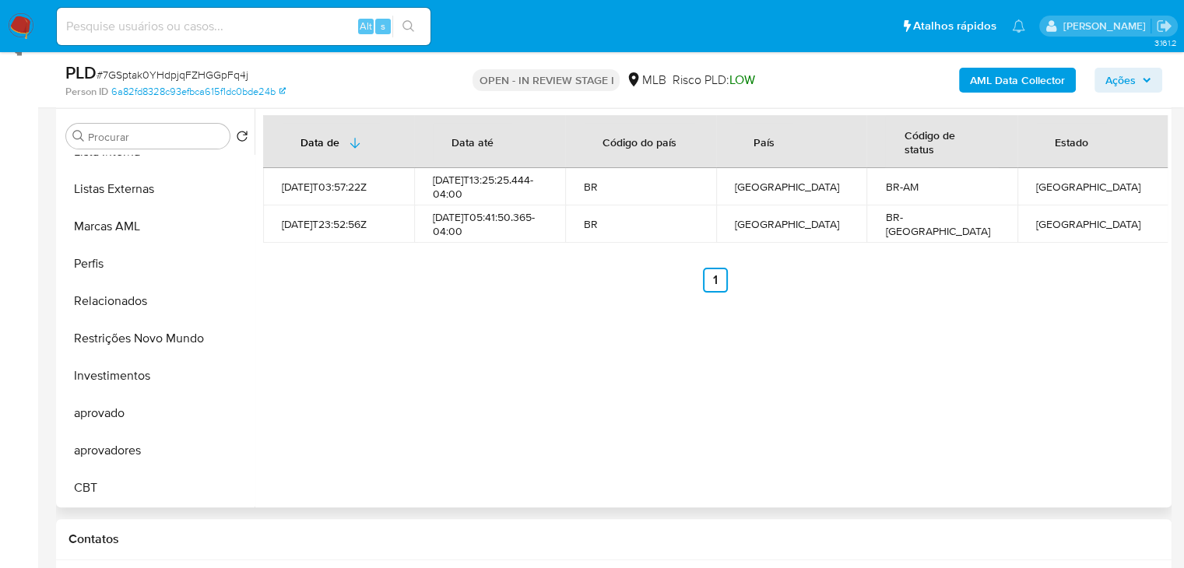
scroll to position [0, 0]
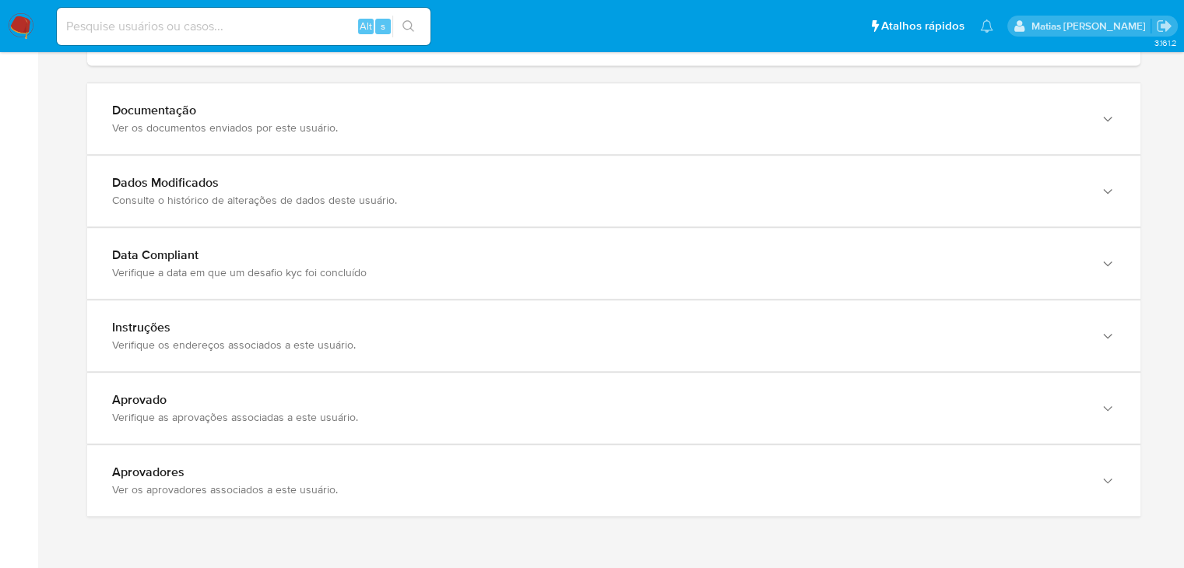
scroll to position [1615, 0]
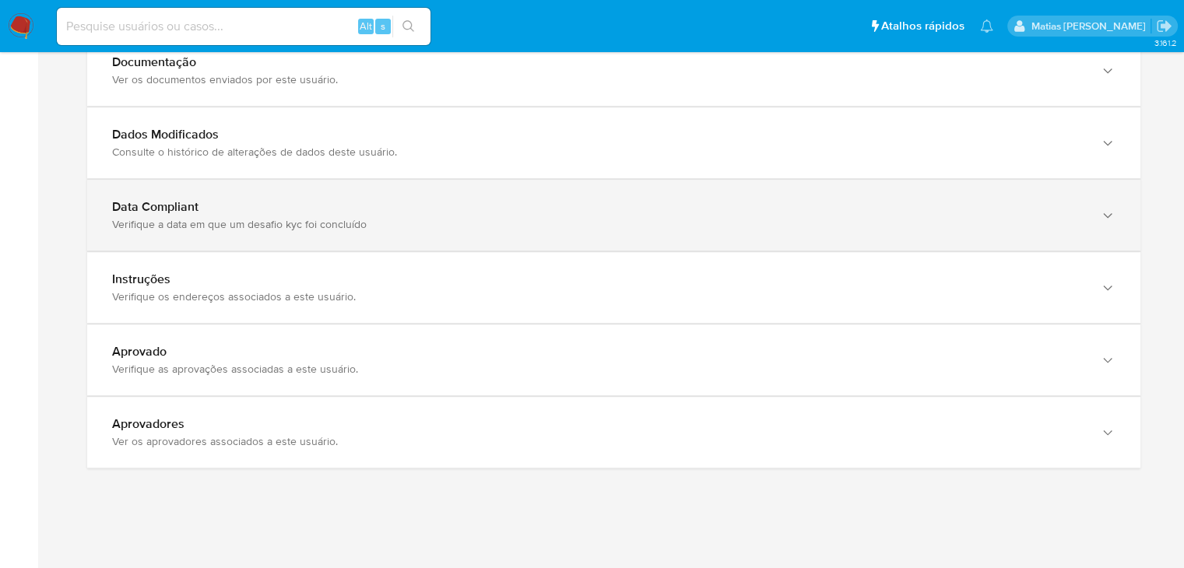
click at [1111, 216] on icon "button" at bounding box center [1108, 216] width 16 height 16
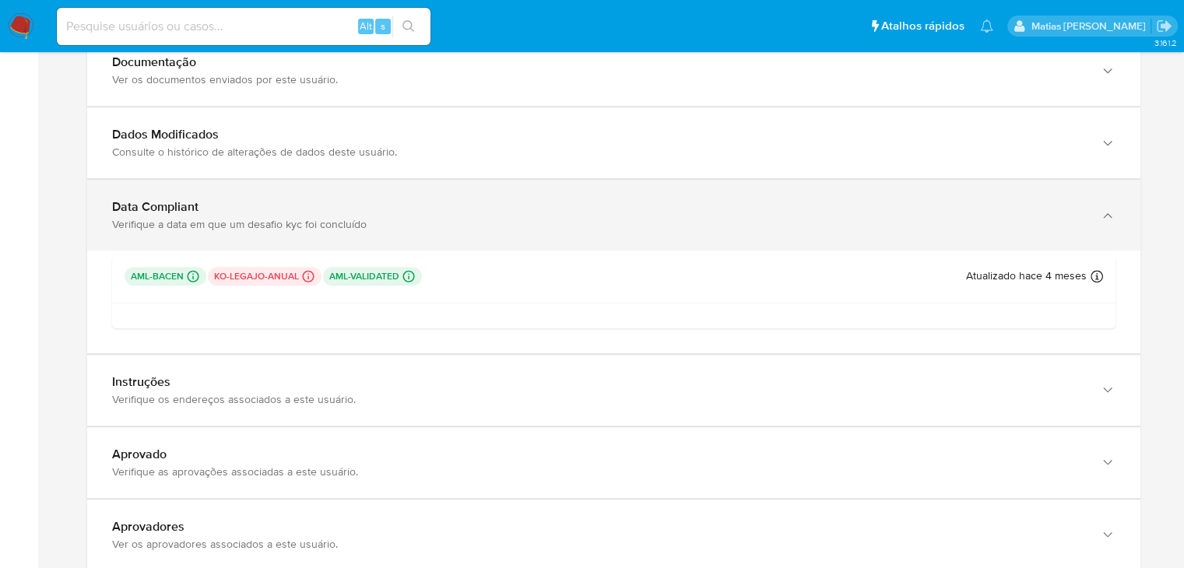
click at [1111, 216] on icon "button" at bounding box center [1108, 216] width 16 height 16
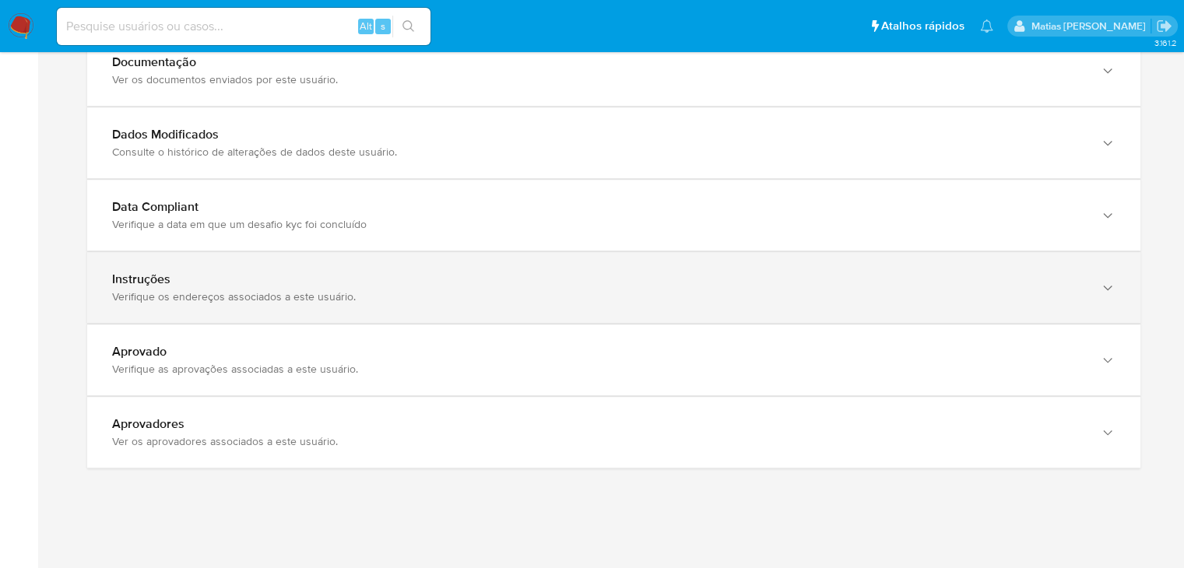
click at [1101, 287] on icon "button" at bounding box center [1108, 288] width 16 height 16
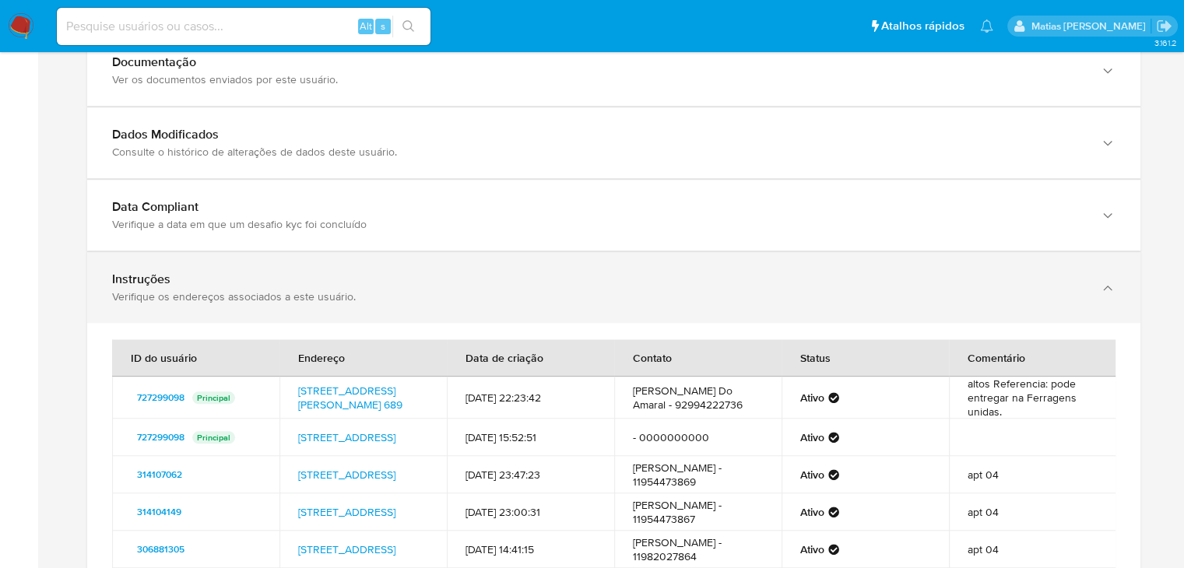
click at [1101, 287] on icon "button" at bounding box center [1108, 288] width 16 height 16
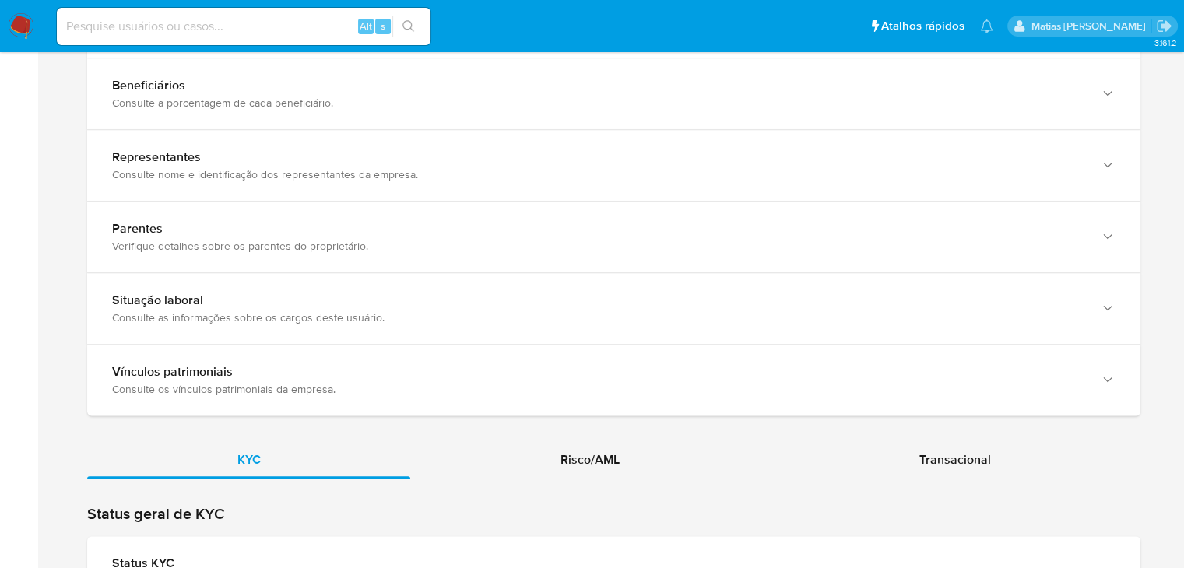
scroll to position [982, 0]
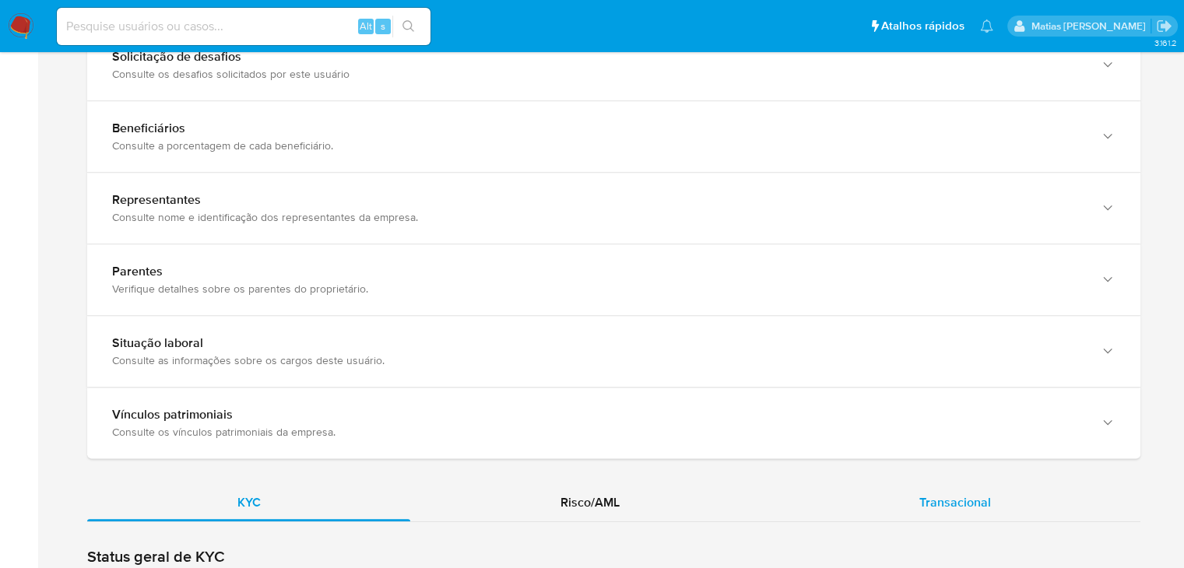
click at [984, 504] on span "Transacional" at bounding box center [956, 503] width 72 height 18
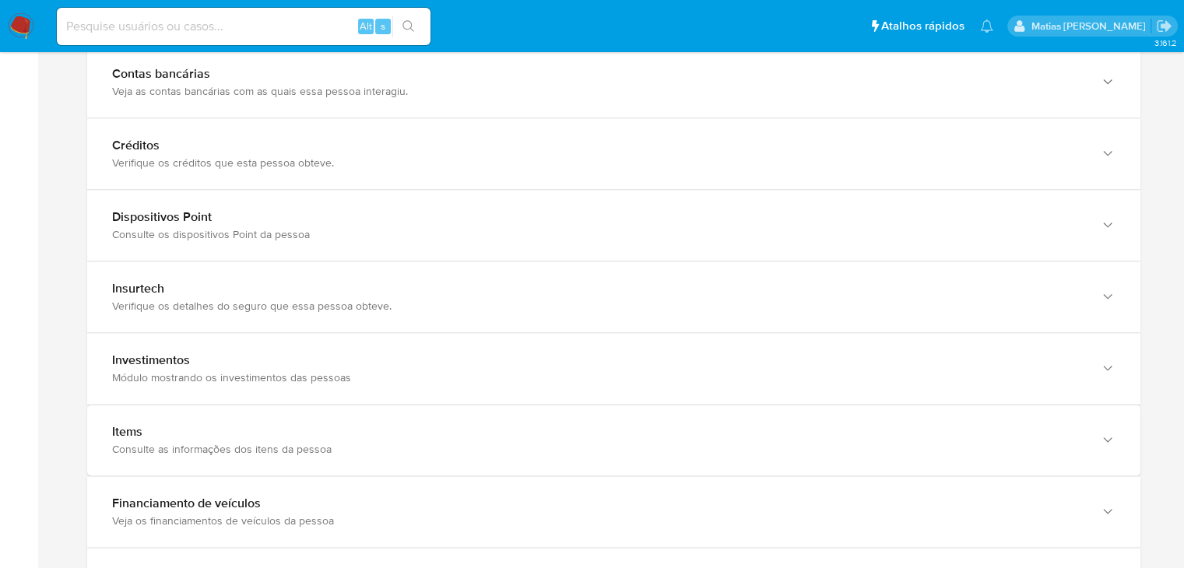
scroll to position [1820, 0]
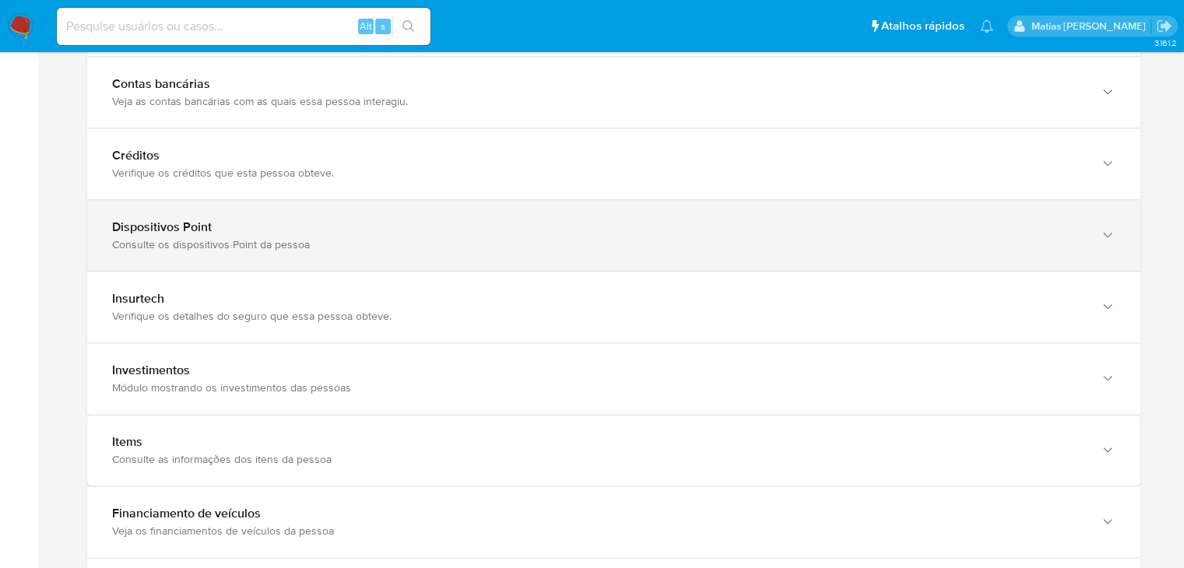
click at [1103, 241] on icon "button" at bounding box center [1108, 235] width 16 height 16
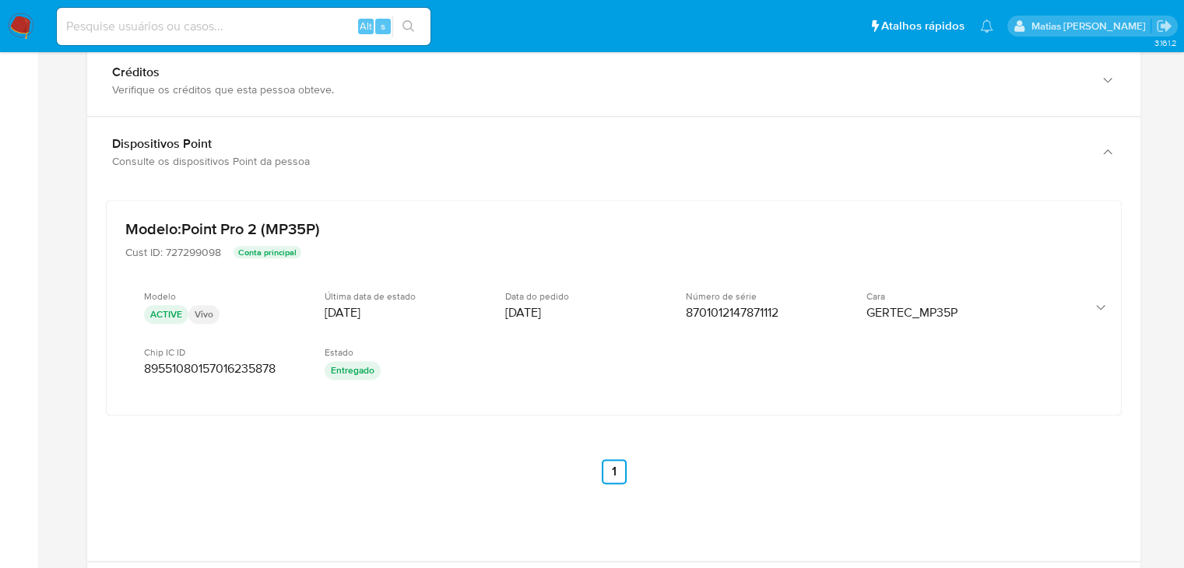
scroll to position [1885, 0]
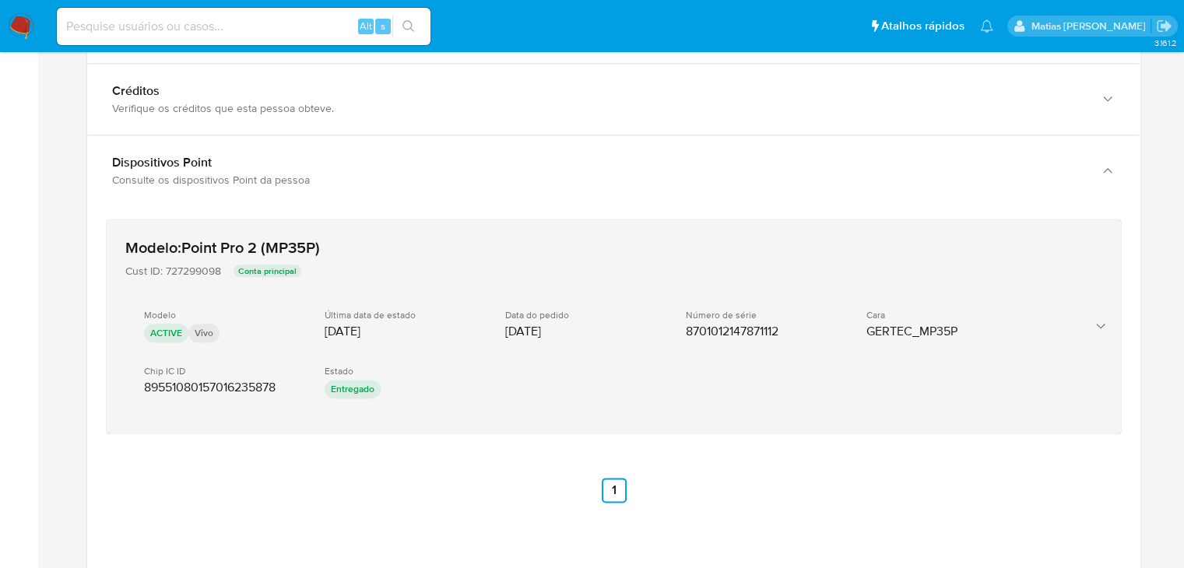
click at [1101, 325] on icon "button" at bounding box center [1101, 327] width 16 height 16
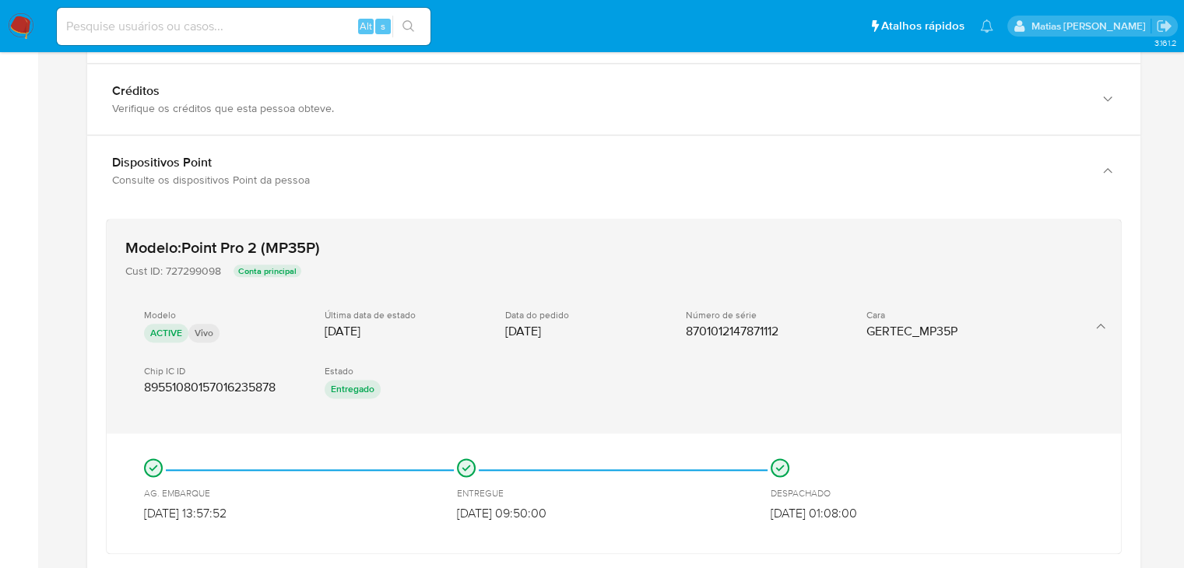
click at [1101, 325] on icon "button" at bounding box center [1101, 327] width 16 height 16
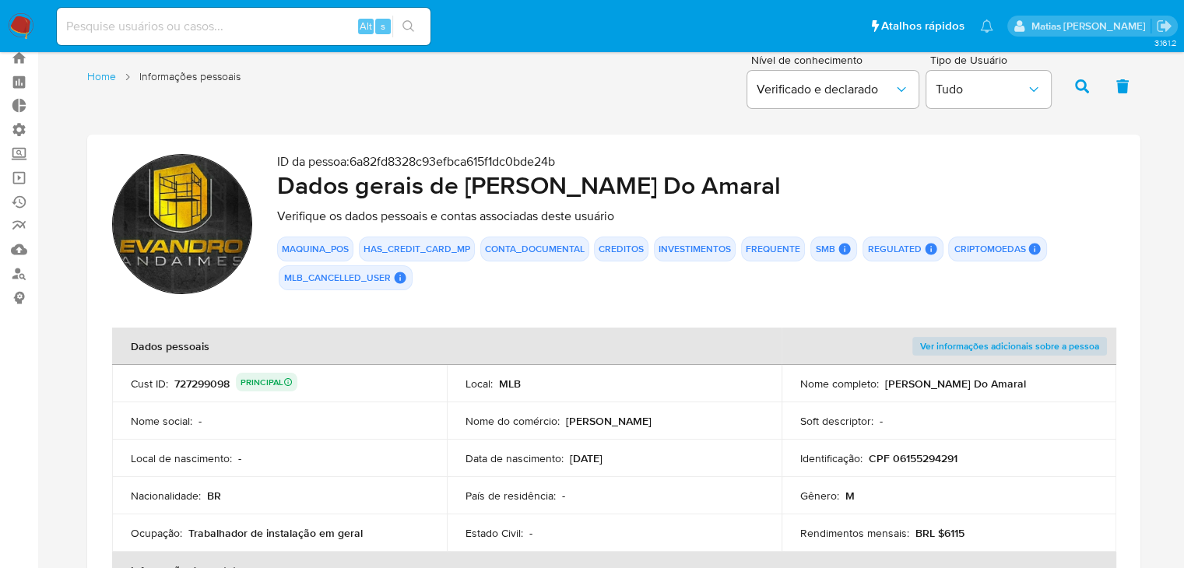
scroll to position [50, 0]
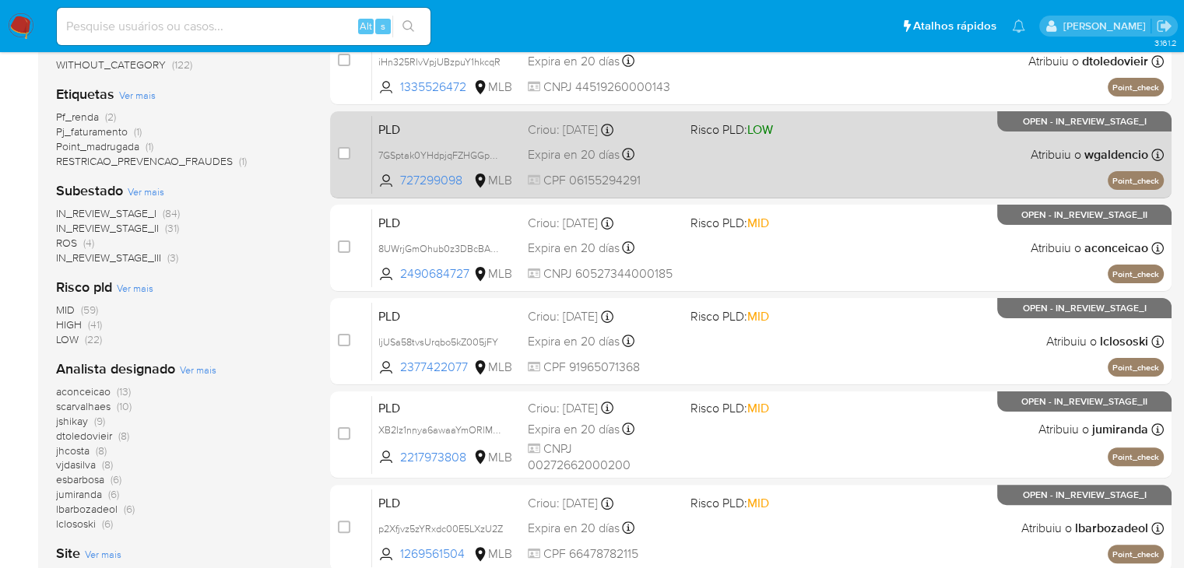
scroll to position [258, 0]
